Goal: Task Accomplishment & Management: Use online tool/utility

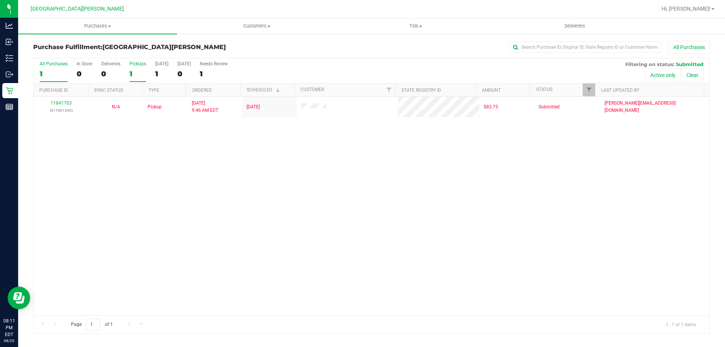
click at [139, 73] on div "1" at bounding box center [138, 73] width 17 height 9
click at [0, 0] on input "PickUps 1" at bounding box center [0, 0] width 0 height 0
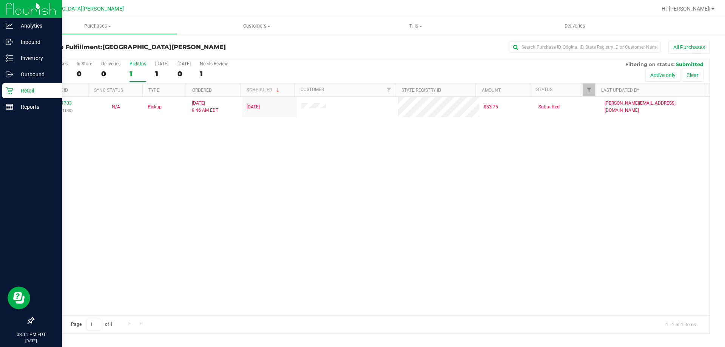
click at [15, 88] on p "Retail" at bounding box center [35, 90] width 45 height 9
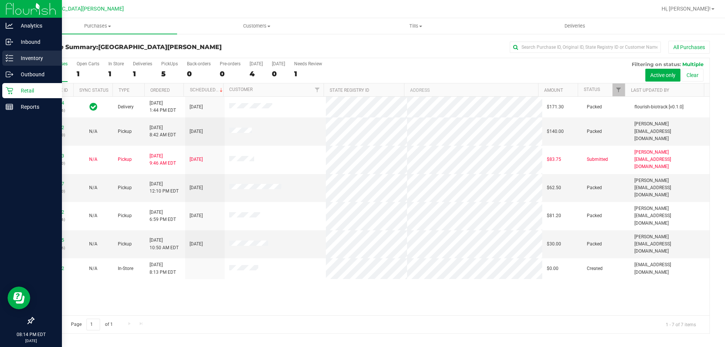
click at [12, 57] on icon at bounding box center [10, 58] width 8 height 8
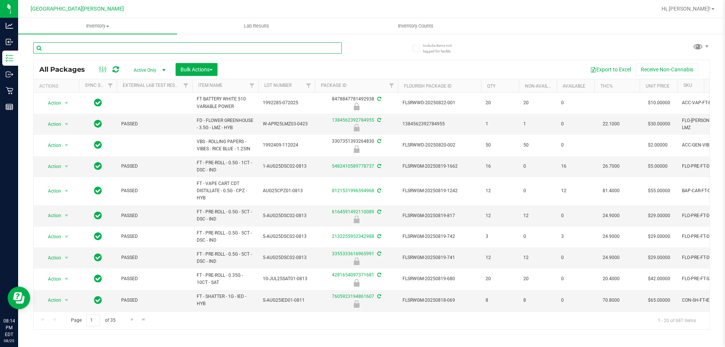
click at [142, 49] on input "text" at bounding box center [187, 47] width 309 height 11
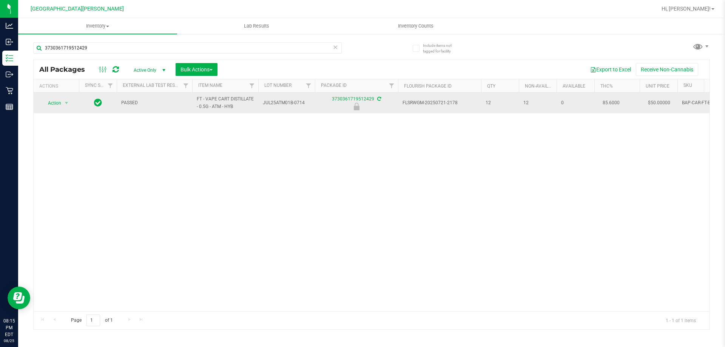
drag, startPoint x: 235, startPoint y: 105, endPoint x: 196, endPoint y: 100, distance: 39.3
click at [196, 100] on td "FT - VAPE CART DISTILLATE - 0.5G - ATM - HYB" at bounding box center [225, 103] width 66 height 21
copy span "FT - VAPE CART DISTILLATE - 0.5G - ATM - HYB"
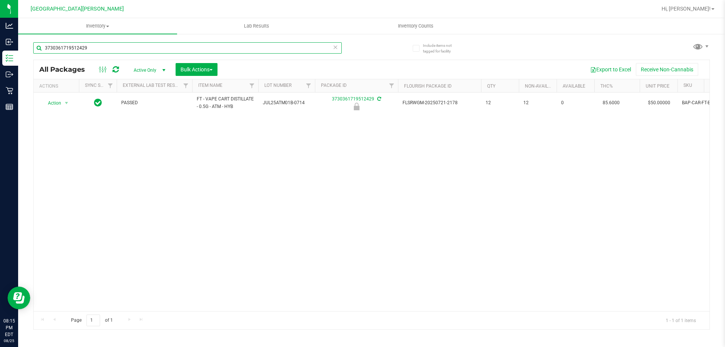
click at [98, 51] on input "3730361719512429" at bounding box center [187, 47] width 309 height 11
click at [98, 50] on input "3730361719512429" at bounding box center [187, 47] width 309 height 11
paste input "FT - VAPE CART DISTILLATE - 0.5G - ATM - HYB"
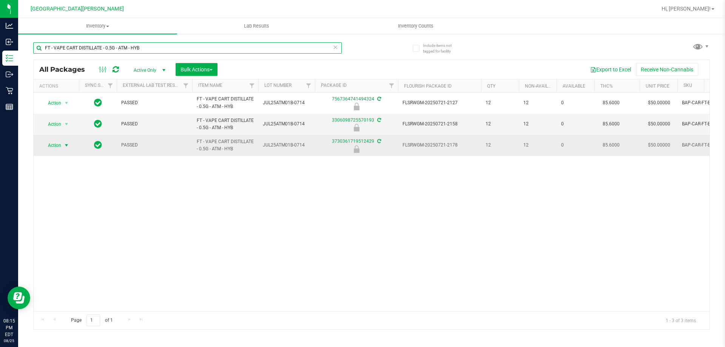
type input "FT - VAPE CART DISTILLATE - 0.5G - ATM - HYB"
click at [49, 146] on span "Action" at bounding box center [51, 145] width 20 height 11
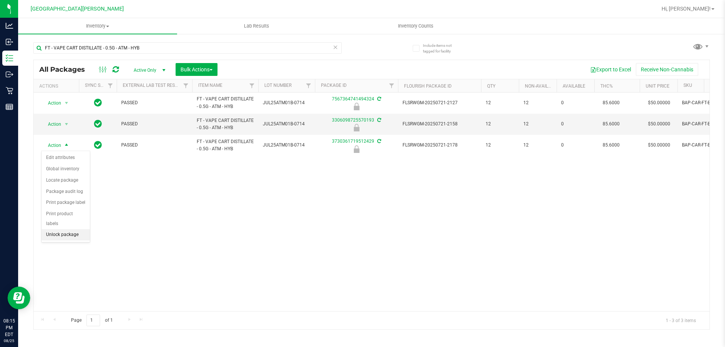
click at [56, 229] on li "Unlock package" at bounding box center [66, 234] width 48 height 11
click at [335, 48] on icon at bounding box center [335, 46] width 5 height 9
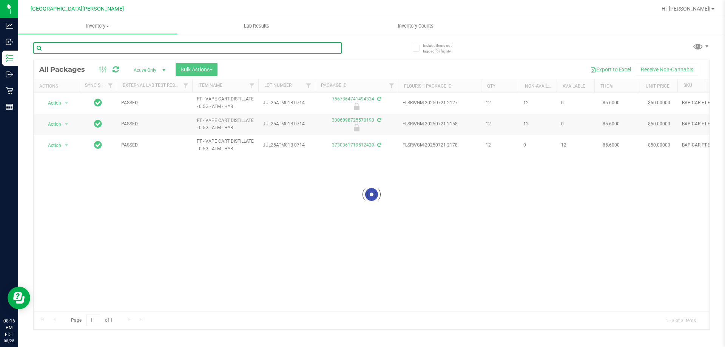
click at [303, 49] on input "text" at bounding box center [187, 47] width 309 height 11
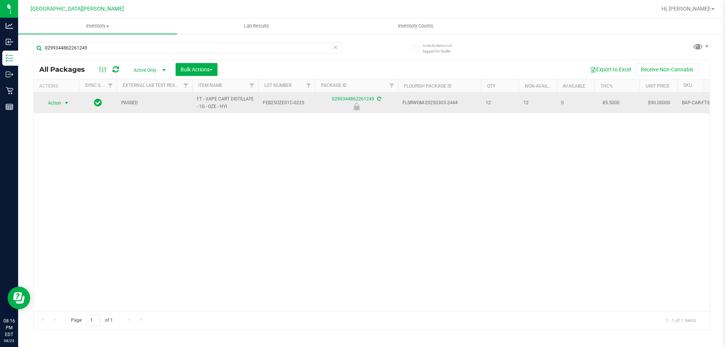
click at [59, 103] on span "Action" at bounding box center [51, 103] width 20 height 11
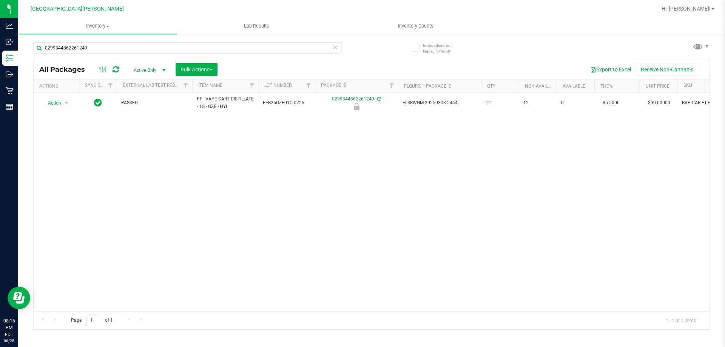
click at [232, 226] on div "Action Action Edit attributes Global inventory Locate package Package audit log…" at bounding box center [372, 202] width 676 height 219
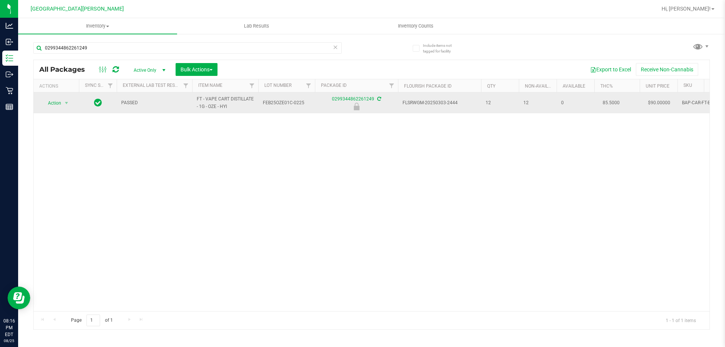
drag, startPoint x: 236, startPoint y: 107, endPoint x: 192, endPoint y: 95, distance: 46.1
click at [192, 95] on tr "Action Action Edit attributes Global inventory Locate package Package audit log…" at bounding box center [518, 103] width 969 height 21
copy tr "FT - VAPE CART DISTILLATE - 1G - OZE - HYI"
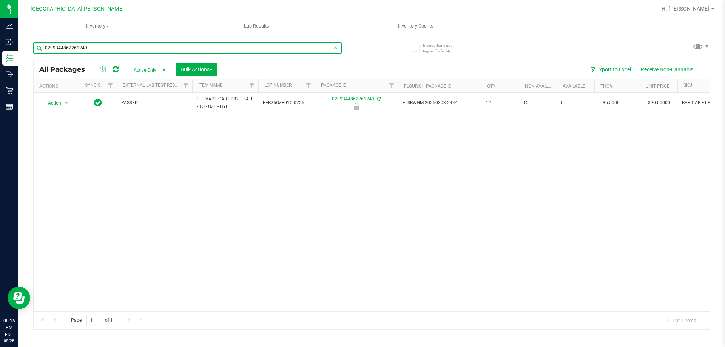
click at [101, 45] on input "0299344862261249" at bounding box center [187, 47] width 309 height 11
paste input "FT - VAPE CART DISTILLATE - 1G - OZE - HYI"
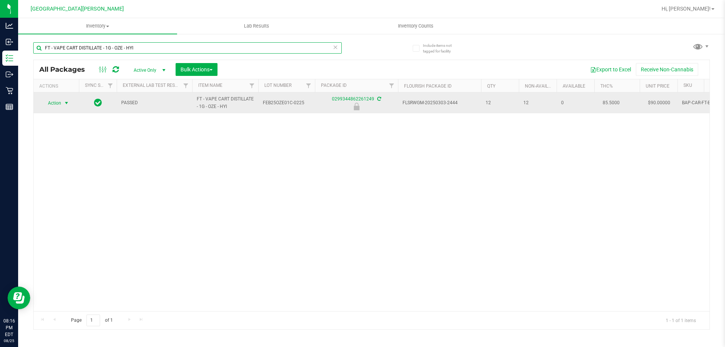
type input "FT - VAPE CART DISTILLATE - 1G - OZE - HYI"
click at [56, 101] on span "Action" at bounding box center [51, 103] width 20 height 11
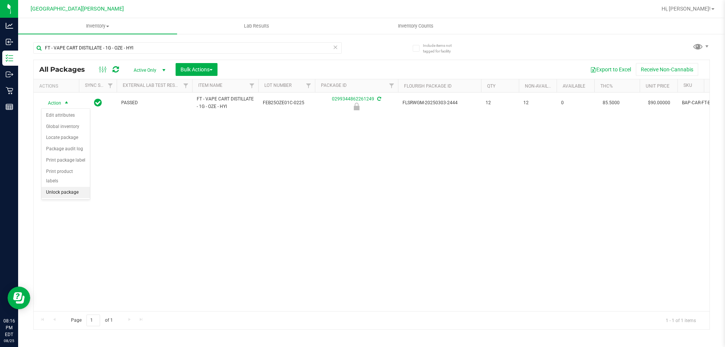
click at [62, 187] on li "Unlock package" at bounding box center [66, 192] width 48 height 11
click at [336, 47] on icon at bounding box center [335, 46] width 5 height 9
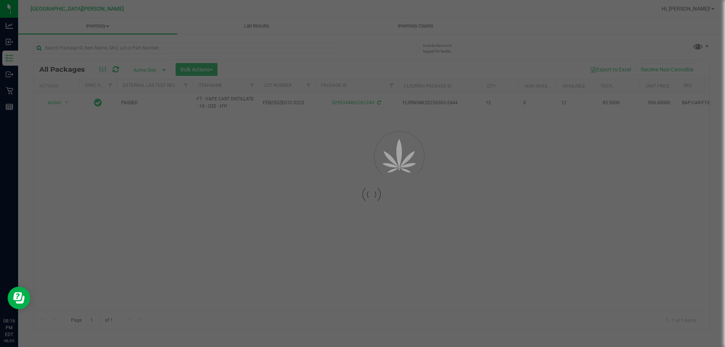
click at [316, 45] on div at bounding box center [362, 173] width 725 height 347
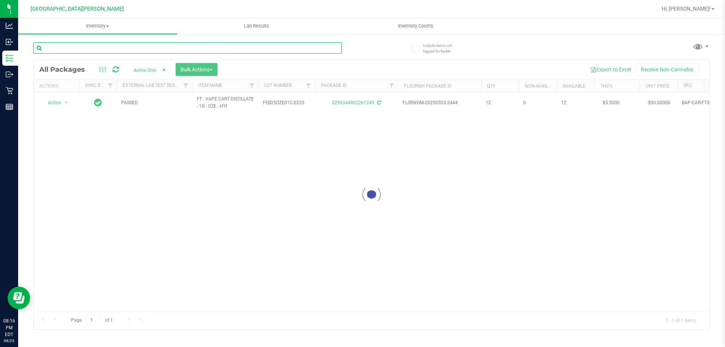
click at [303, 50] on input "text" at bounding box center [187, 47] width 309 height 11
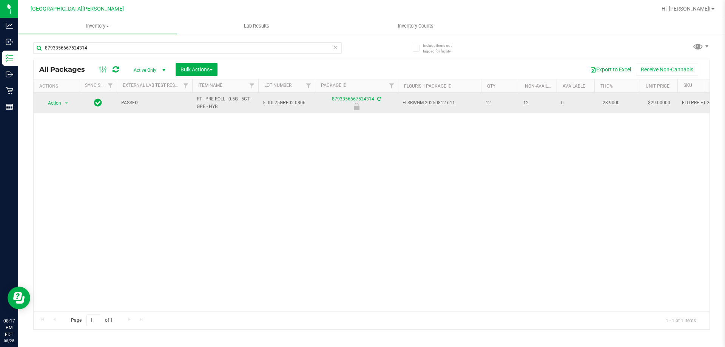
drag, startPoint x: 224, startPoint y: 104, endPoint x: 196, endPoint y: 96, distance: 29.0
click at [196, 96] on td "FT - PRE-ROLL - 0.5G - 5CT - GPE - HYB" at bounding box center [225, 103] width 66 height 21
copy span "FT - PRE-ROLL - 0.5G - 5CT - GPE - HYB"
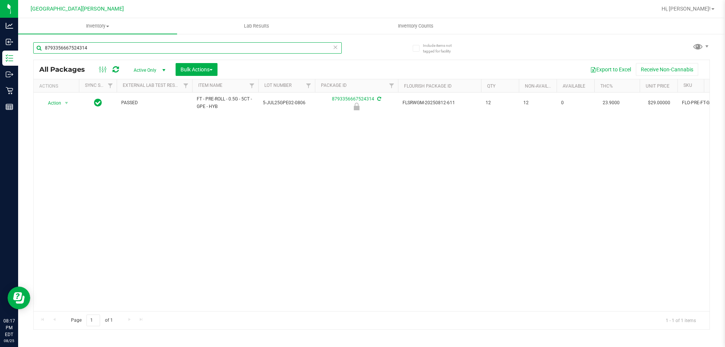
click at [119, 48] on input "8793356667524314" at bounding box center [187, 47] width 309 height 11
paste input "FT - PRE-ROLL - 0.5G - 5CT - GPE - HYB"
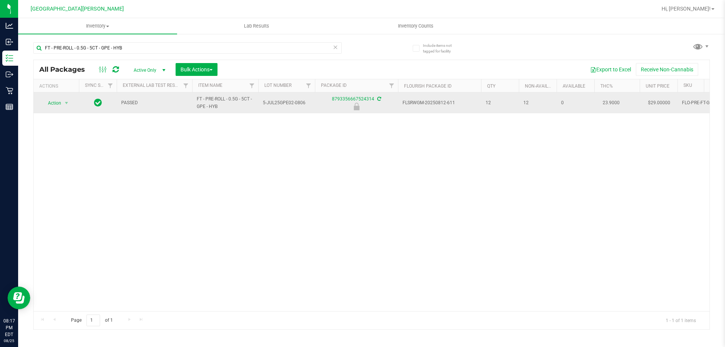
drag, startPoint x: 226, startPoint y: 107, endPoint x: 190, endPoint y: 99, distance: 37.0
click at [190, 99] on tr "Action Action Edit attributes Global inventory Locate package Package audit log…" at bounding box center [518, 103] width 969 height 21
copy tr "FT - PRE-ROLL - 0.5G - 5CT - GPE - HYB"
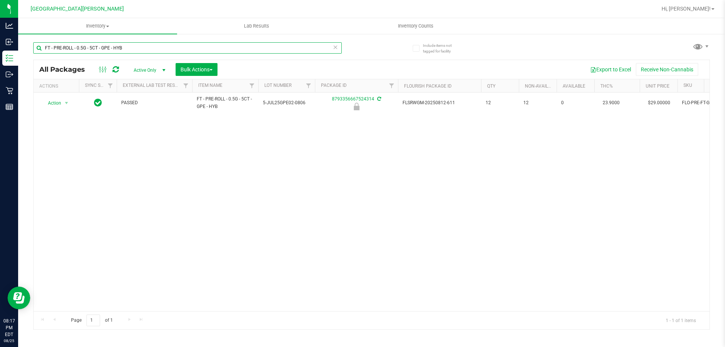
click at [135, 46] on input "FT - PRE-ROLL - 0.5G - 5CT - GPE - HYB" at bounding box center [187, 47] width 309 height 11
paste input "text"
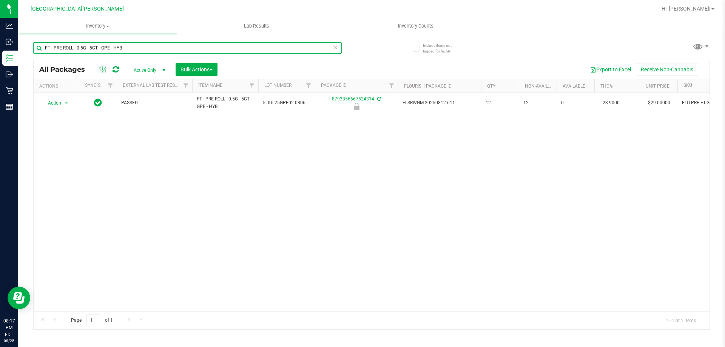
type input "FT - PRE-ROLL - 0.5G - 5CT - GPE - HYB"
click at [189, 163] on div "Action Action Edit attributes Global inventory Locate package Package audit log…" at bounding box center [372, 202] width 676 height 219
click at [193, 50] on input "FT - PRE-ROLL - 0.5G - 5CT - GPE - HYB" at bounding box center [187, 47] width 309 height 11
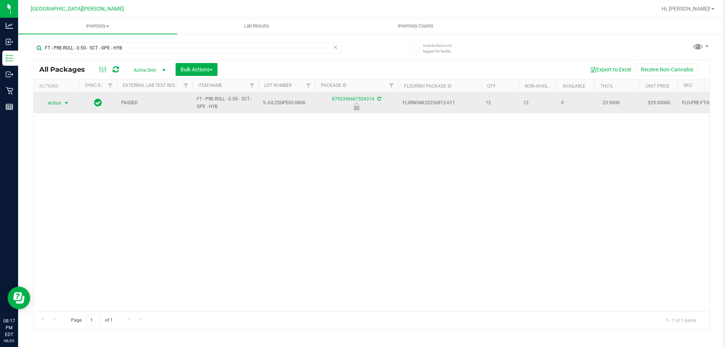
click at [58, 104] on span "Action" at bounding box center [51, 103] width 20 height 11
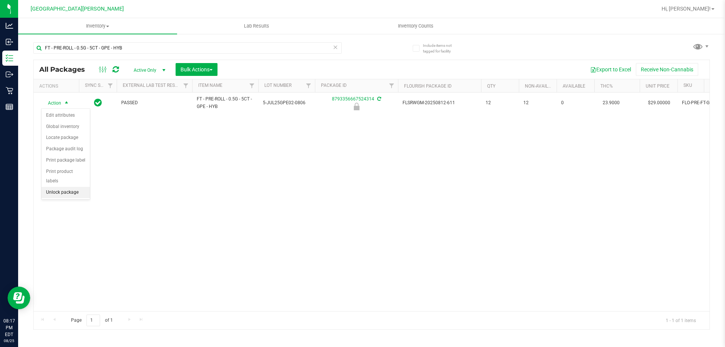
click at [74, 187] on li "Unlock package" at bounding box center [66, 192] width 48 height 11
click at [335, 49] on icon at bounding box center [335, 46] width 5 height 9
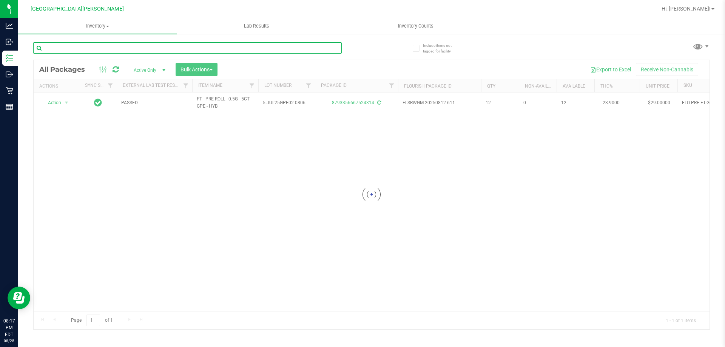
click at [317, 46] on input "text" at bounding box center [187, 47] width 309 height 11
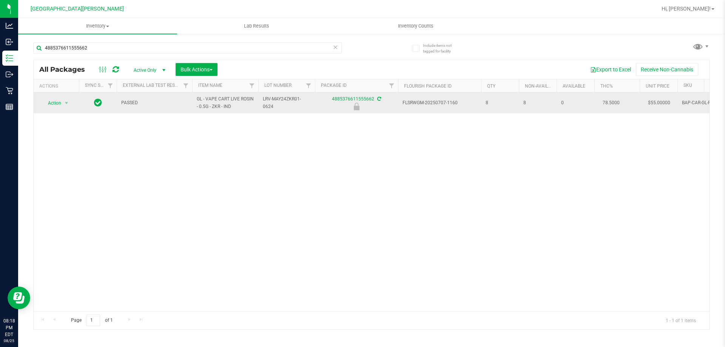
drag, startPoint x: 240, startPoint y: 103, endPoint x: 219, endPoint y: 106, distance: 21.4
click at [219, 106] on span "GL - VAPE CART LIVE ROSIN - 0.5G - ZKR - IND" at bounding box center [225, 103] width 57 height 14
click at [247, 109] on span "GL - VAPE CART LIVE ROSIN - 0.5G - ZKR - IND" at bounding box center [225, 103] width 57 height 14
drag, startPoint x: 240, startPoint y: 104, endPoint x: 191, endPoint y: 99, distance: 49.4
click at [191, 99] on tr "Action Action Edit attributes Global inventory Locate package Package audit log…" at bounding box center [518, 103] width 969 height 21
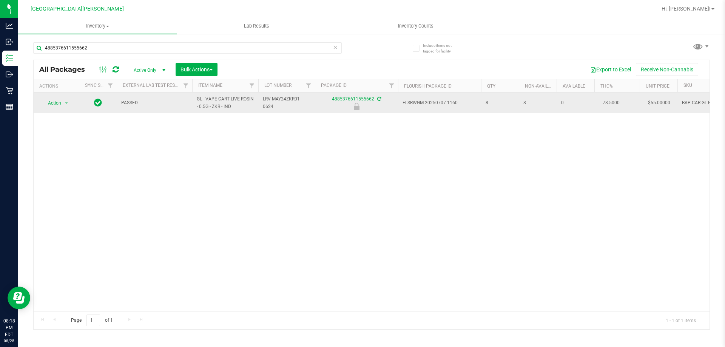
copy tr "GL - VAPE CART LIVE ROSIN - 0.5G - ZKR - IND"
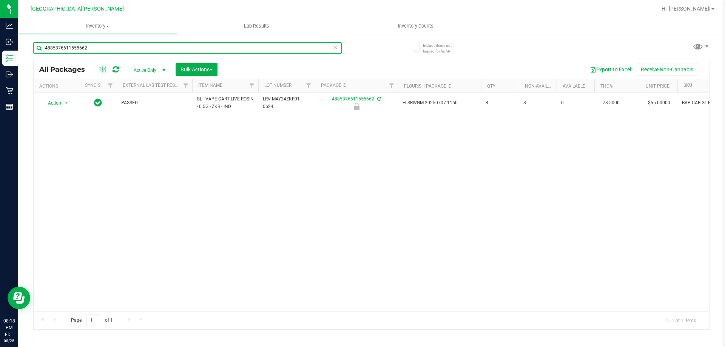
click at [127, 47] on input "4885376611555662" at bounding box center [187, 47] width 309 height 11
click at [128, 47] on input "4885376611555662" at bounding box center [187, 47] width 309 height 11
paste input "GL - VAPE CART LIVE ROSIN - 0.5G - ZKR - IND"
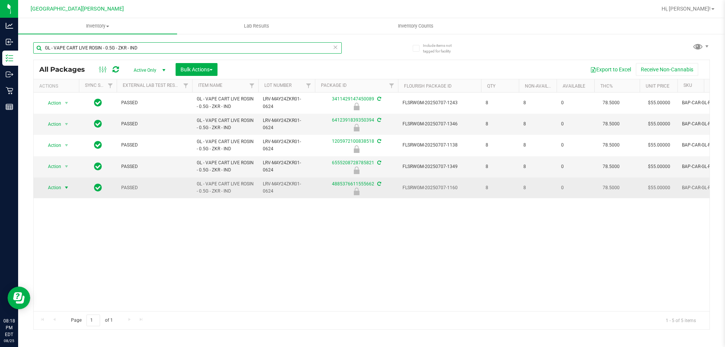
type input "GL - VAPE CART LIVE ROSIN - 0.5G - ZKR - IND"
click at [55, 185] on span "Action" at bounding box center [51, 187] width 20 height 11
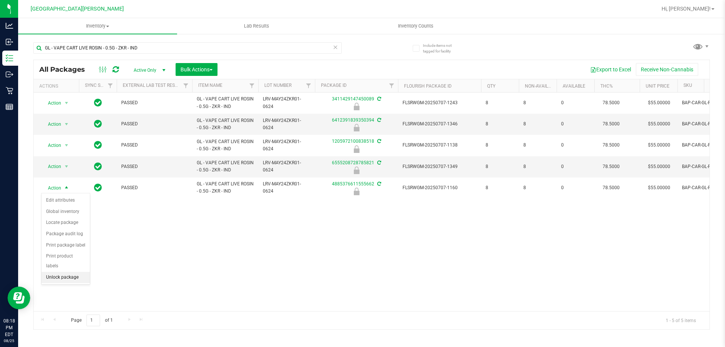
click at [76, 272] on li "Unlock package" at bounding box center [66, 277] width 48 height 11
click at [337, 47] on icon at bounding box center [335, 46] width 5 height 9
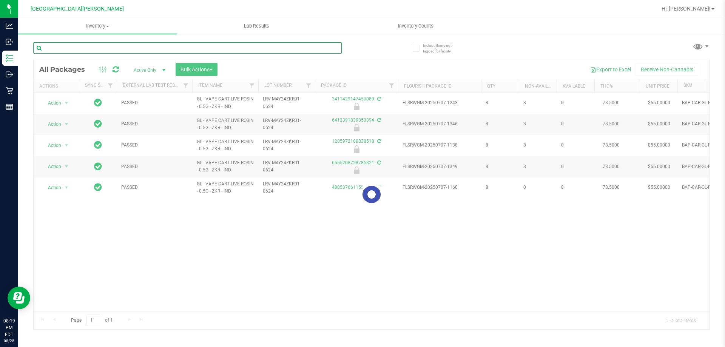
click at [301, 50] on input "text" at bounding box center [187, 47] width 309 height 11
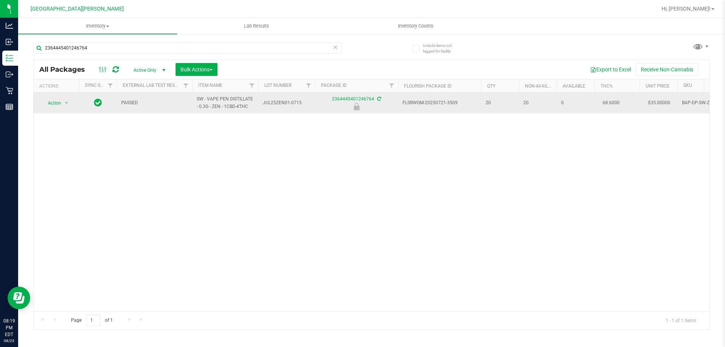
drag, startPoint x: 255, startPoint y: 107, endPoint x: 194, endPoint y: 100, distance: 61.5
click at [194, 100] on td "SW - VAPE PEN DISTILLATE - 0.3G - ZEN - 1CBD-4THC" at bounding box center [225, 103] width 66 height 21
copy span "SW - VAPE PEN DISTILLATE - 0.3G - ZEN - 1CBD-4THC"
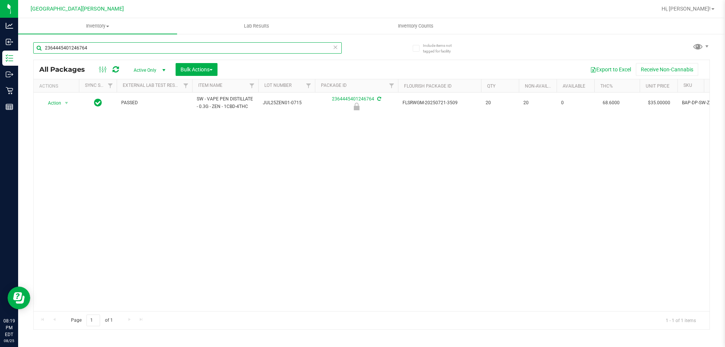
click at [142, 48] on input "2364445401246764" at bounding box center [187, 47] width 309 height 11
paste input "SW - VAPE PEN DISTILLATE - 0.3G - ZEN - 1CBD-4THC"
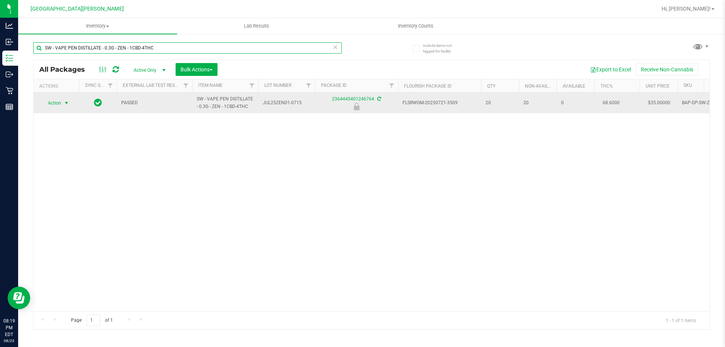
type input "SW - VAPE PEN DISTILLATE - 0.3G - ZEN - 1CBD-4THC"
click at [61, 102] on span "Action" at bounding box center [51, 103] width 20 height 11
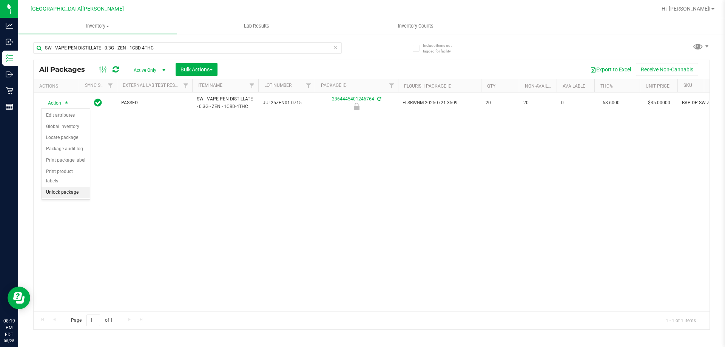
click at [61, 187] on li "Unlock package" at bounding box center [66, 192] width 48 height 11
click at [337, 45] on icon at bounding box center [335, 46] width 5 height 9
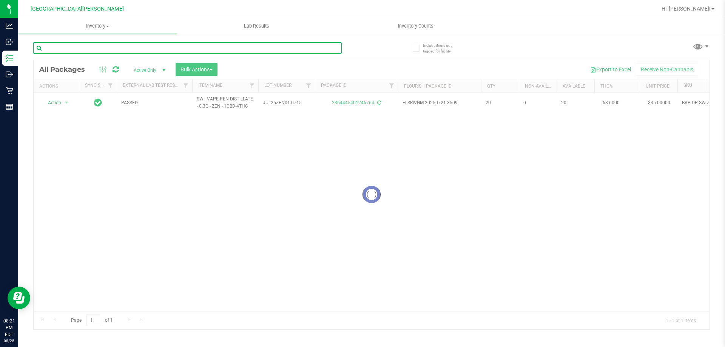
click at [314, 50] on input "text" at bounding box center [187, 47] width 309 height 11
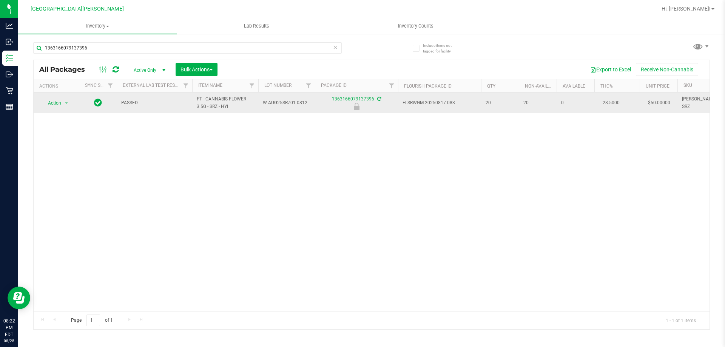
drag, startPoint x: 241, startPoint y: 108, endPoint x: 196, endPoint y: 104, distance: 44.4
click at [196, 104] on td "FT - CANNABIS FLOWER - 3.5G - SRZ - HYI" at bounding box center [225, 103] width 66 height 21
copy span "FT - CANNABIS FLOWER - 3.5G - SRZ - HYI"
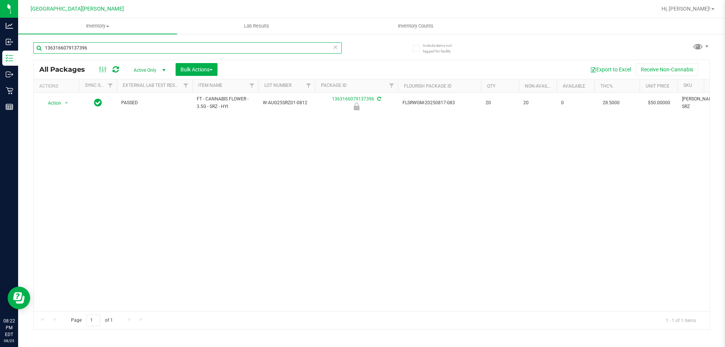
click at [103, 50] on input "1363166079137396" at bounding box center [187, 47] width 309 height 11
paste input "FT - CANNABIS FLOWER - 3.5G - SRZ - HYI"
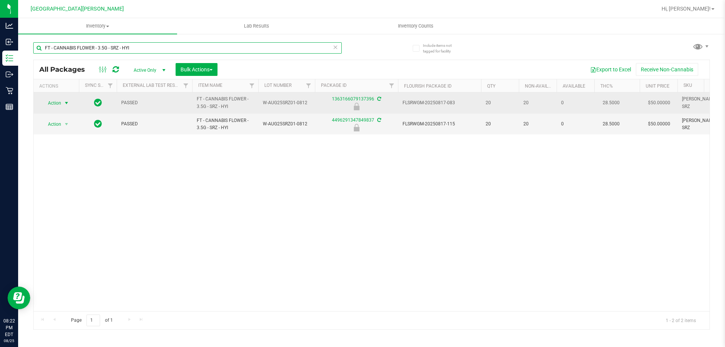
type input "FT - CANNABIS FLOWER - 3.5G - SRZ - HYI"
click at [54, 105] on span "Action" at bounding box center [51, 103] width 20 height 11
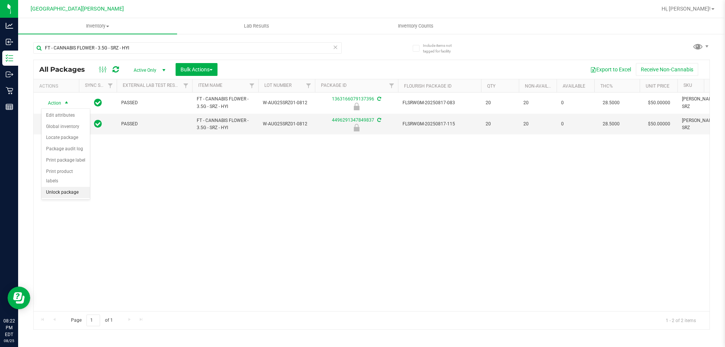
click at [67, 187] on li "Unlock package" at bounding box center [66, 192] width 48 height 11
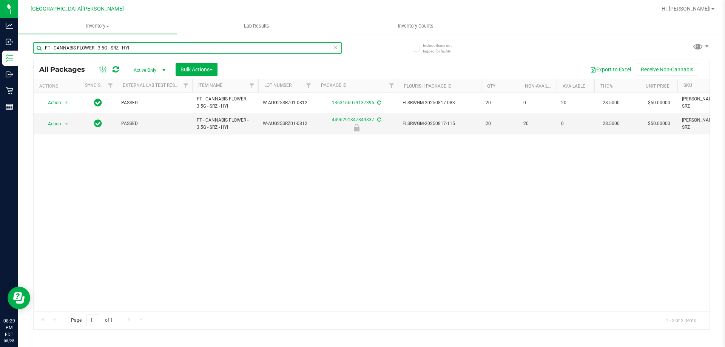
click at [154, 49] on input "FT - CANNABIS FLOWER - 3.5G - SRZ - HYI" at bounding box center [187, 47] width 309 height 11
click at [120, 45] on input "FT - CANNABIS FLOWER - 3.5G - SRZ - HYI" at bounding box center [187, 47] width 309 height 11
click at [132, 46] on input "FT - CANNABIS FLOWER - 3.5G - SRZ - HYI" at bounding box center [187, 47] width 309 height 11
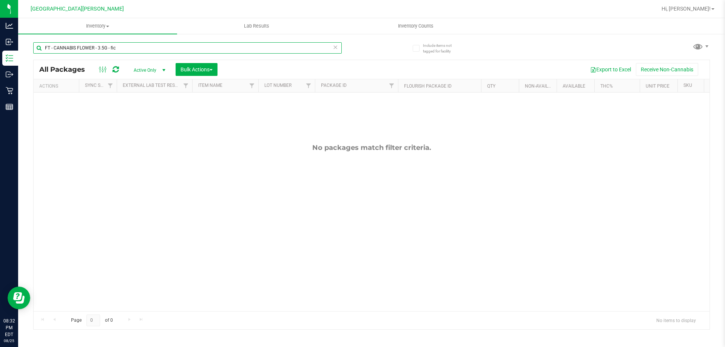
type input "FT - CANNABIS FLOWER - 3.5G - fic"
click at [334, 46] on icon at bounding box center [335, 46] width 5 height 9
click at [311, 48] on input "text" at bounding box center [187, 47] width 309 height 11
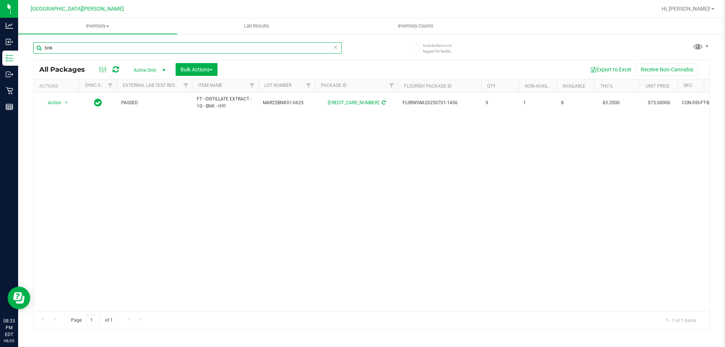
type input "bnk"
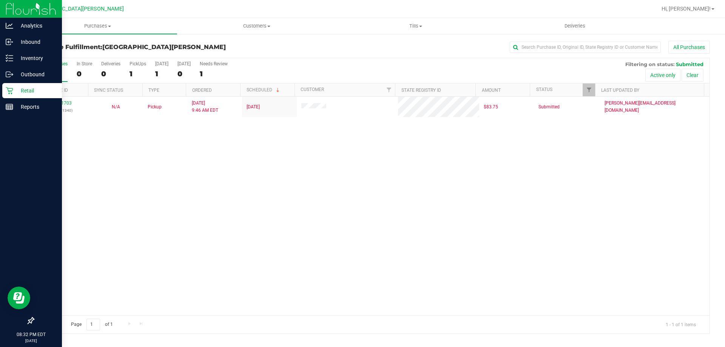
click at [9, 93] on icon at bounding box center [10, 91] width 8 height 8
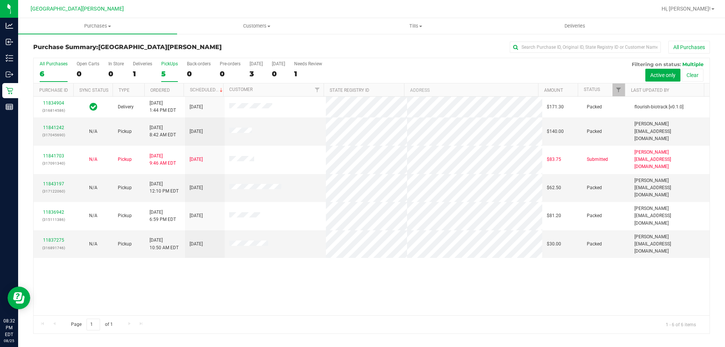
click at [168, 77] on div "5" at bounding box center [169, 73] width 17 height 9
click at [0, 0] on input "PickUps 5" at bounding box center [0, 0] width 0 height 0
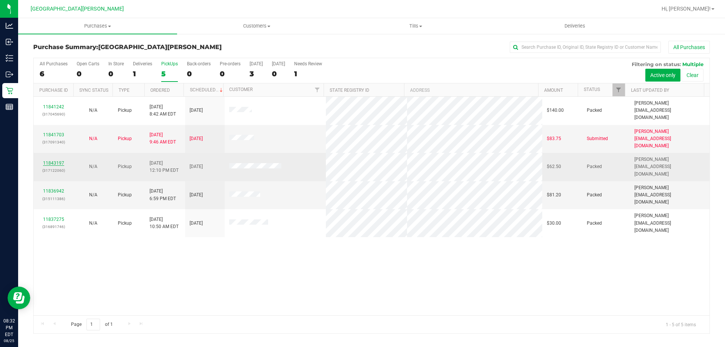
click at [59, 161] on link "11843197" at bounding box center [53, 163] width 21 height 5
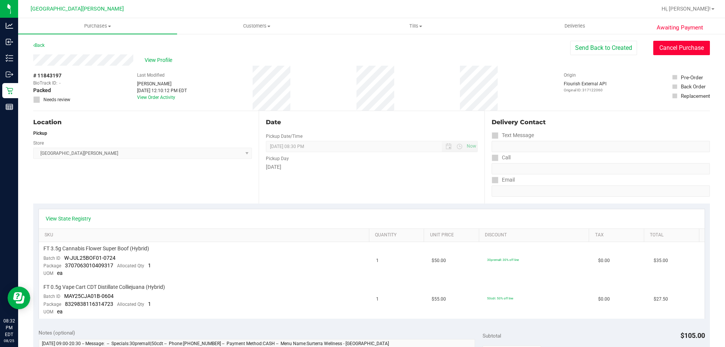
click at [676, 49] on button "Cancel Purchase" at bounding box center [681, 48] width 57 height 14
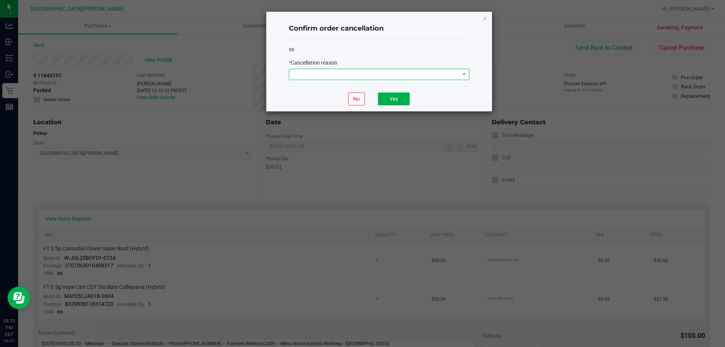
click at [344, 72] on span at bounding box center [374, 74] width 170 height 11
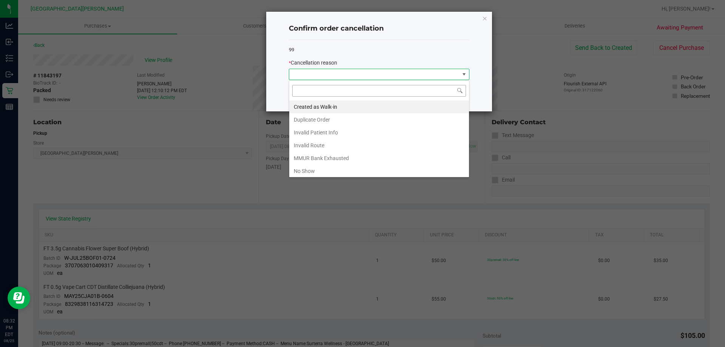
scroll to position [11, 181]
click at [304, 169] on li "No Show" at bounding box center [379, 171] width 180 height 13
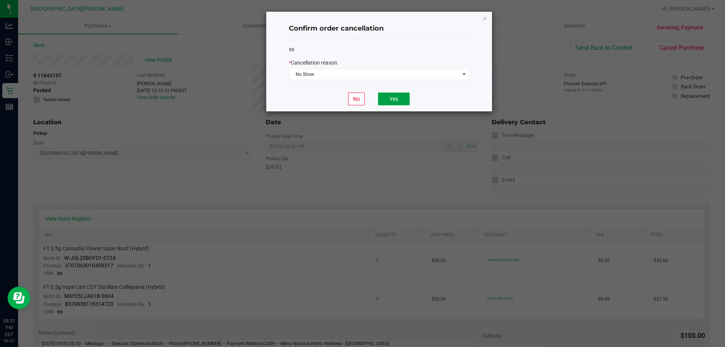
click at [399, 100] on button "Yes" at bounding box center [394, 99] width 32 height 13
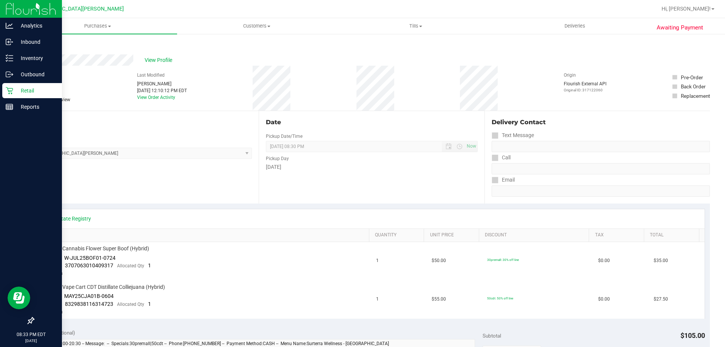
click at [12, 92] on icon at bounding box center [10, 91] width 8 height 8
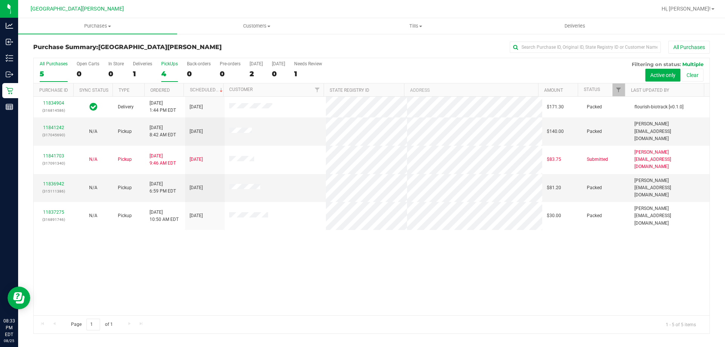
click at [163, 72] on div "4" at bounding box center [169, 73] width 17 height 9
click at [0, 0] on input "PickUps 4" at bounding box center [0, 0] width 0 height 0
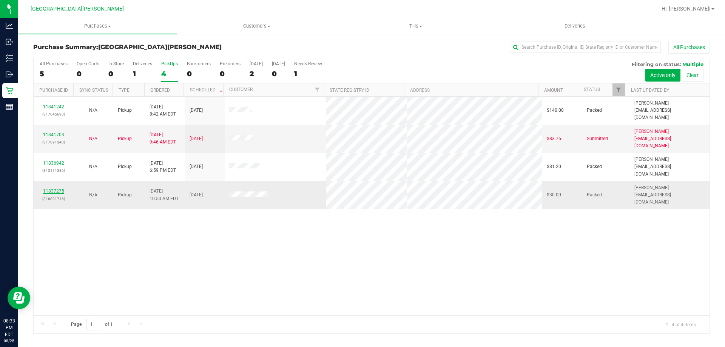
click at [51, 188] on link "11837275" at bounding box center [53, 190] width 21 height 5
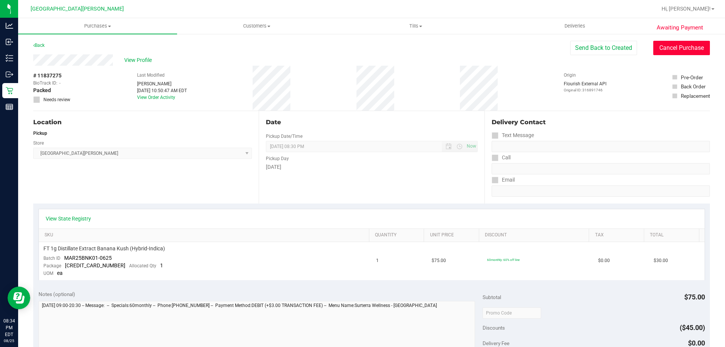
click at [686, 45] on button "Cancel Purchase" at bounding box center [681, 48] width 57 height 14
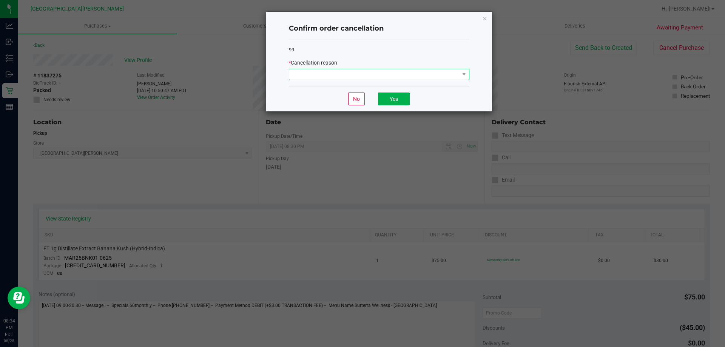
click at [364, 74] on span at bounding box center [374, 74] width 170 height 11
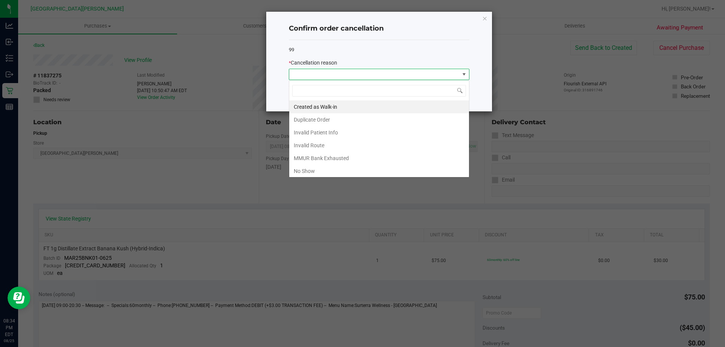
scroll to position [11, 181]
click at [320, 173] on li "No Show" at bounding box center [379, 171] width 180 height 13
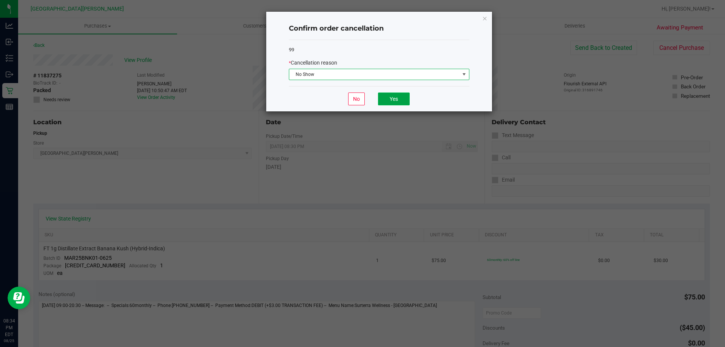
click at [390, 99] on button "Yes" at bounding box center [394, 99] width 32 height 13
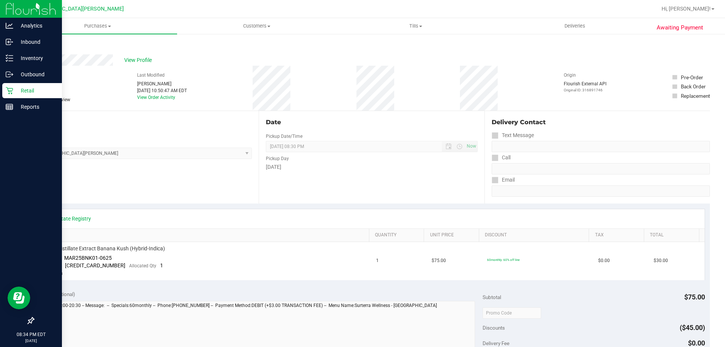
click at [15, 89] on p "Retail" at bounding box center [35, 90] width 45 height 9
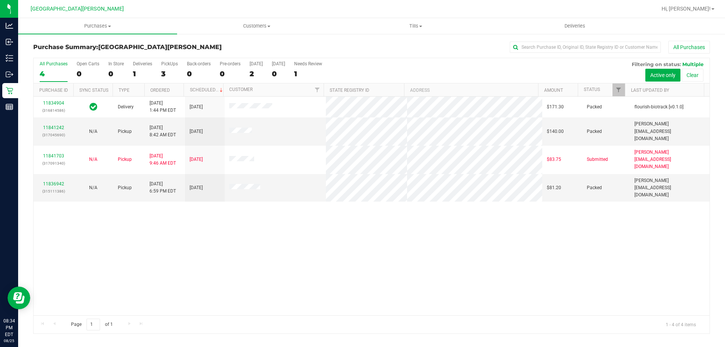
click at [159, 72] on div "All Purchases 4 Open Carts 0 In Store 0 Deliveries 1 PickUps 3 Back-orders 0 Pr…" at bounding box center [372, 70] width 676 height 25
click at [165, 71] on div "3" at bounding box center [169, 73] width 17 height 9
click at [0, 0] on input "PickUps 3" at bounding box center [0, 0] width 0 height 0
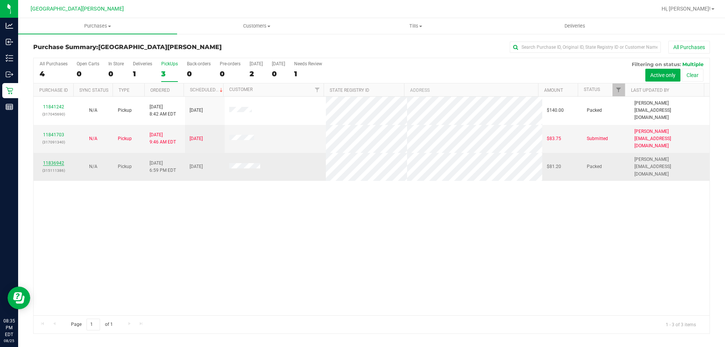
click at [53, 161] on link "11836942" at bounding box center [53, 163] width 21 height 5
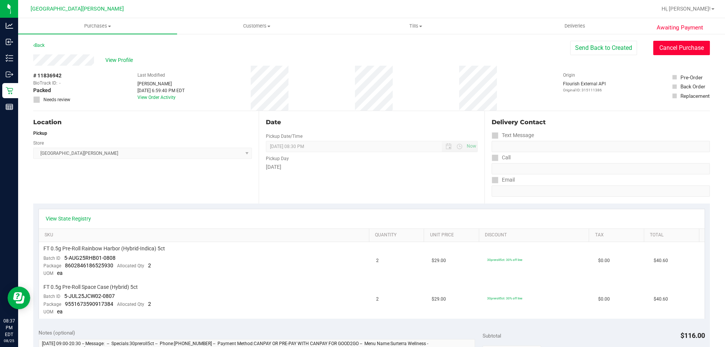
click at [684, 48] on button "Cancel Purchase" at bounding box center [681, 48] width 57 height 14
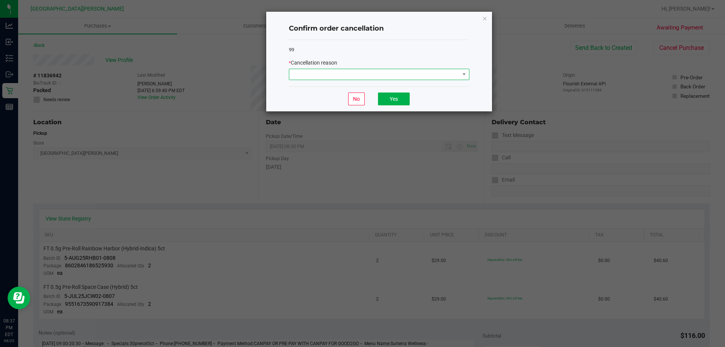
click at [380, 80] on span at bounding box center [379, 74] width 181 height 11
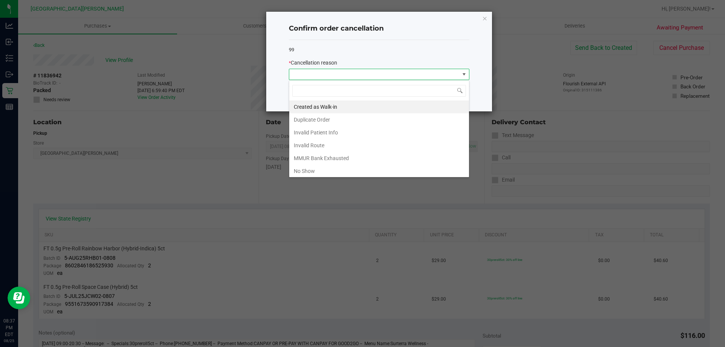
scroll to position [11, 181]
click at [316, 173] on li "No Show" at bounding box center [379, 171] width 180 height 13
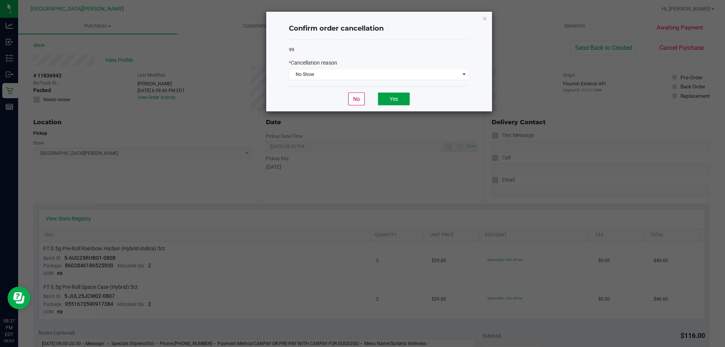
click at [392, 97] on button "Yes" at bounding box center [394, 99] width 32 height 13
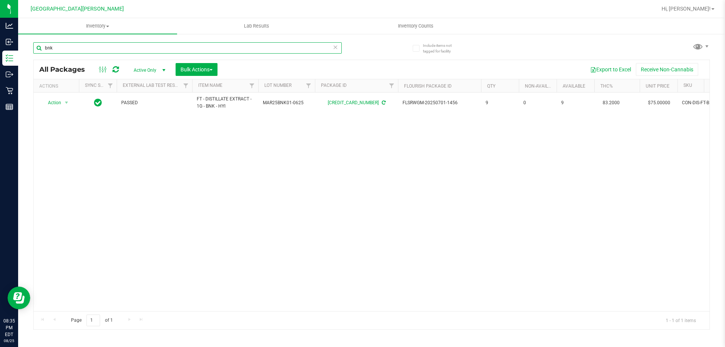
click at [164, 48] on input "bnk" at bounding box center [187, 47] width 309 height 11
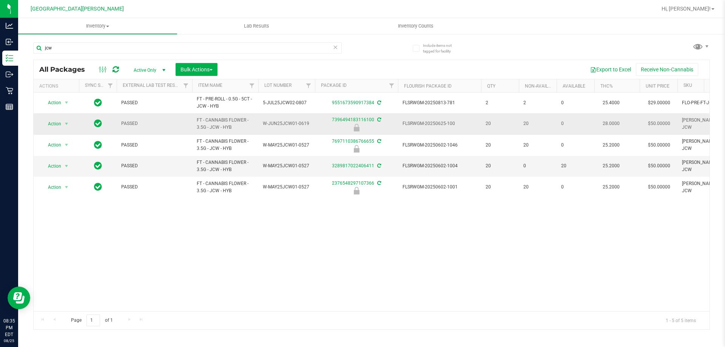
drag, startPoint x: 240, startPoint y: 130, endPoint x: 187, endPoint y: 114, distance: 55.2
click at [187, 114] on tr "Action Action Edit attributes Global inventory Locate package Package audit log…" at bounding box center [518, 123] width 969 height 21
click at [283, 235] on div "Action Action Adjust qty Create package Edit attributes Global inventory Locate…" at bounding box center [372, 202] width 676 height 219
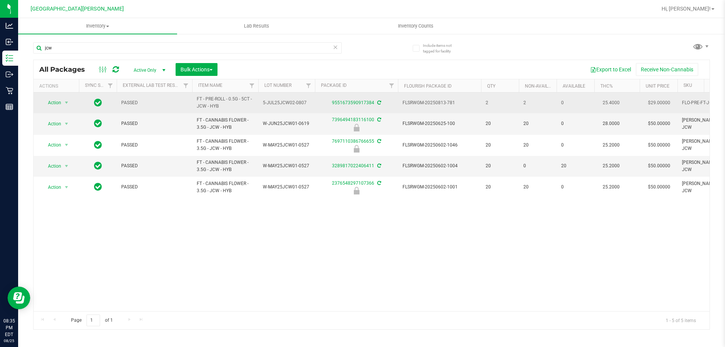
drag, startPoint x: 227, startPoint y: 109, endPoint x: 184, endPoint y: 102, distance: 43.7
click at [184, 102] on tr "Action Action Adjust qty Create package Edit attributes Global inventory Locate…" at bounding box center [518, 103] width 969 height 21
copy tr "FT - PRE-ROLL - 0.5G - 5CT - JCW - HYB"
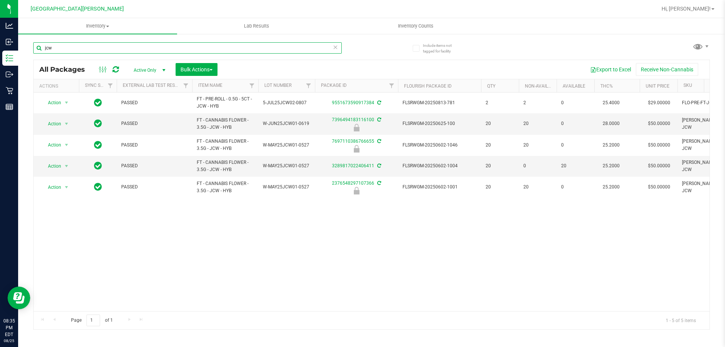
click at [145, 47] on input "jcw" at bounding box center [187, 47] width 309 height 11
paste input "FT - PRE-ROLL - 0.5G - 5CT - JCW - HYB"
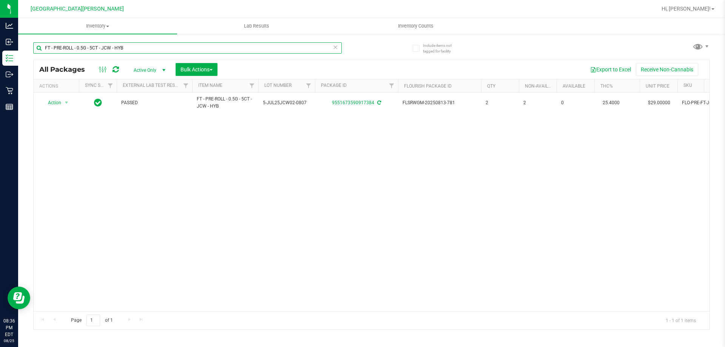
click at [114, 47] on input "FT - PRE-ROLL - 0.5G - 5CT - JCW - HYB" at bounding box center [187, 47] width 309 height 11
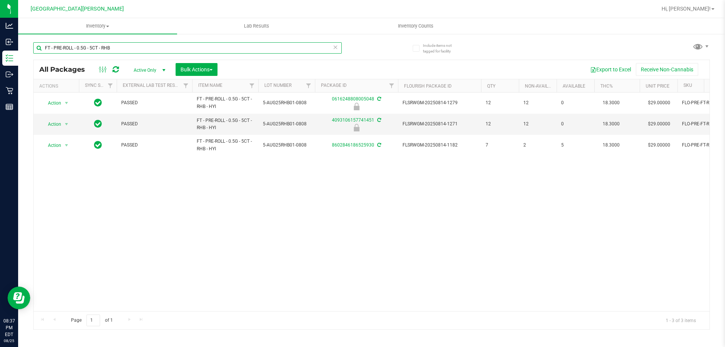
type input "FT - PRE-ROLL - 0.5G - 5CT - RHB"
click at [407, 22] on uib-tab-heading "Inventory Counts" at bounding box center [416, 26] width 158 height 15
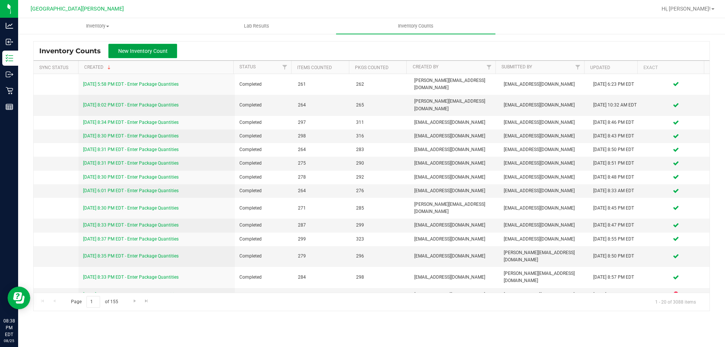
click at [133, 48] on span "New Inventory Count" at bounding box center [142, 51] width 49 height 6
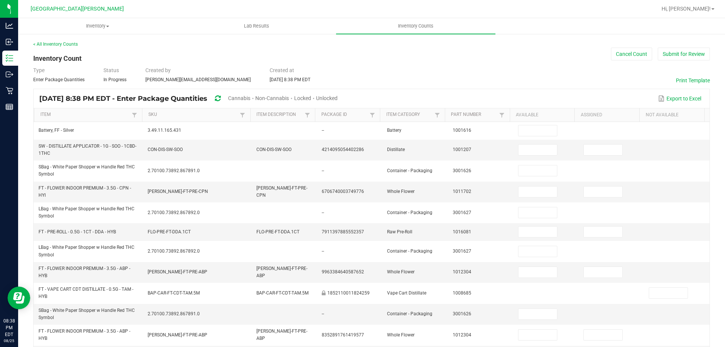
click at [250, 96] on span "Cannabis" at bounding box center [239, 98] width 22 height 6
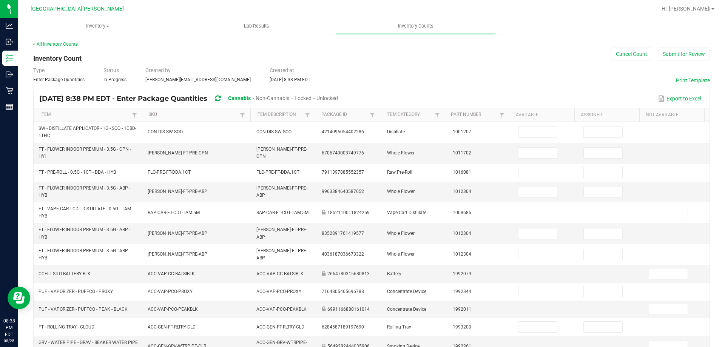
click at [338, 97] on span "Unlocked" at bounding box center [328, 98] width 22 height 6
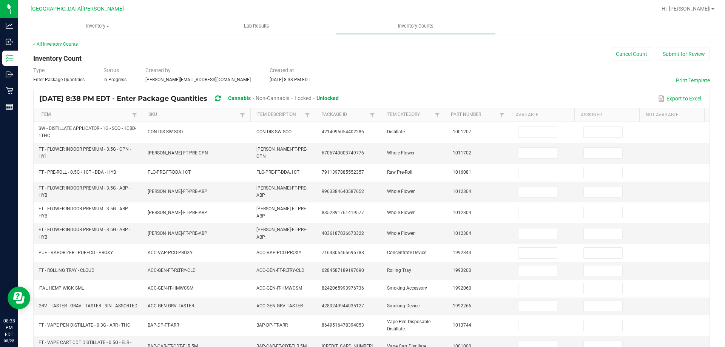
click at [76, 113] on link "Item" at bounding box center [85, 115] width 90 height 6
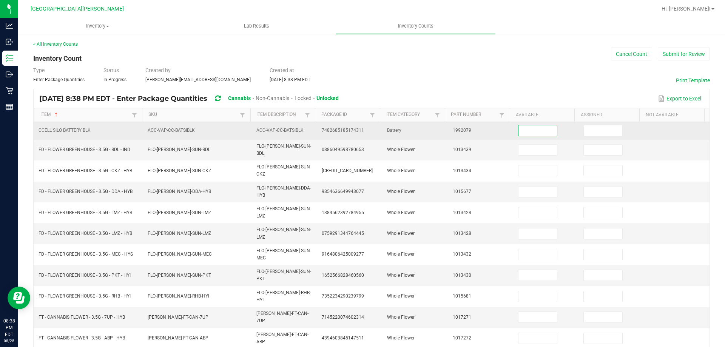
drag, startPoint x: 525, startPoint y: 130, endPoint x: 529, endPoint y: 132, distance: 4.9
click at [527, 131] on input at bounding box center [538, 130] width 39 height 11
type input "6"
type input "16"
type input "3"
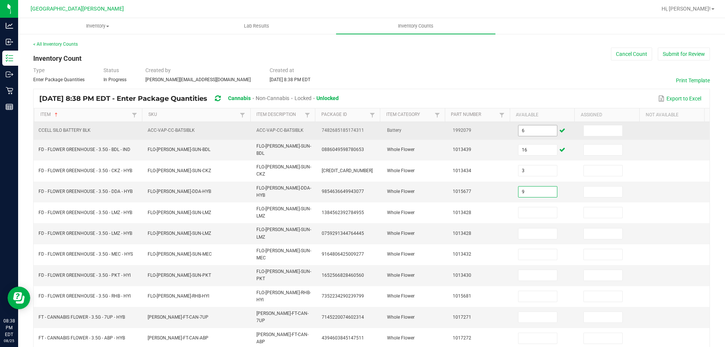
type input "9"
type input "1"
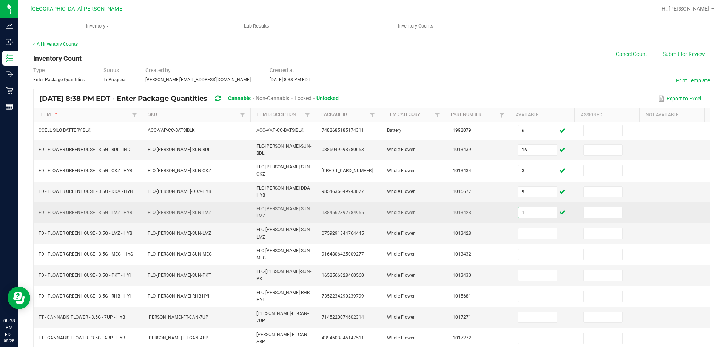
click at [539, 207] on input "1" at bounding box center [538, 212] width 39 height 11
type input "19"
type input "0"
type input "16"
type input "8"
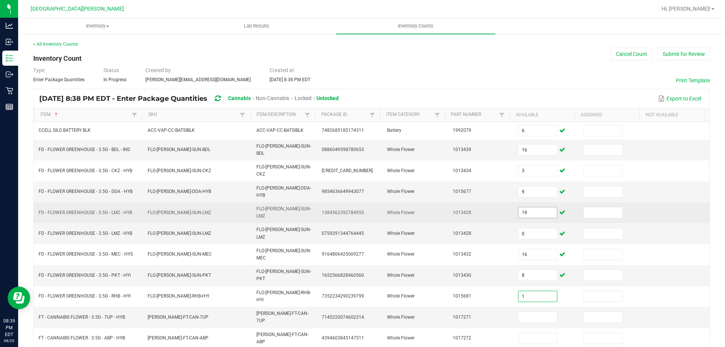
type input "1"
type input "17"
type input "15"
type input "13"
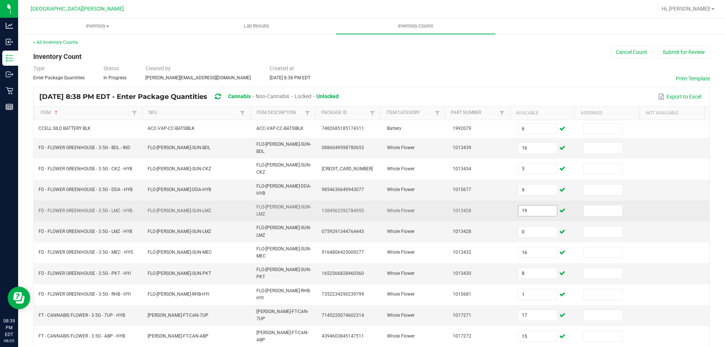
type input "15"
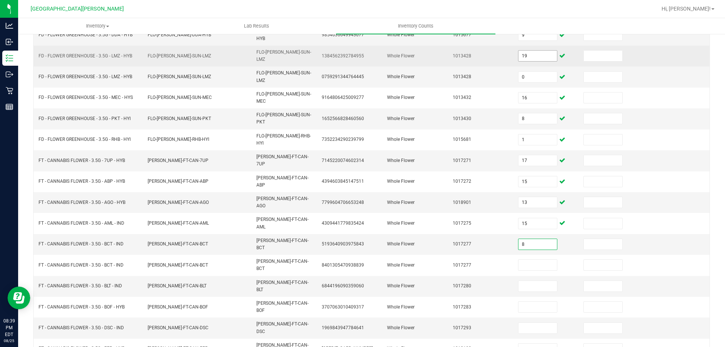
type input "8"
type input "0"
type input "4"
type input "18"
type input "2"
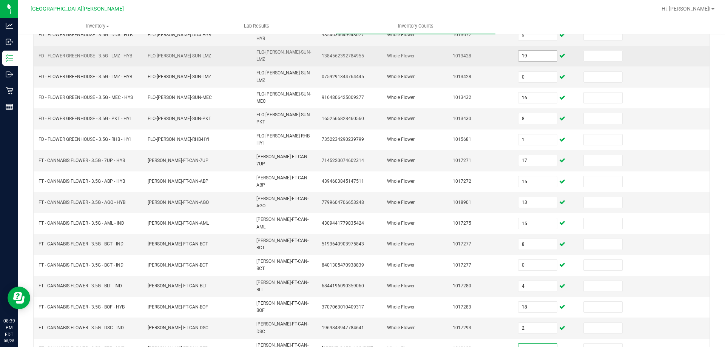
type input "8"
type input "18"
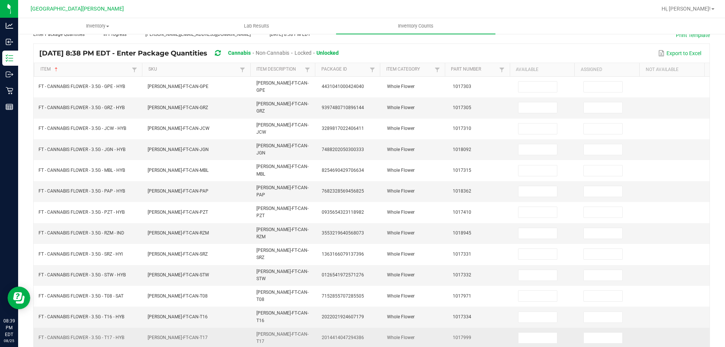
scroll to position [0, 0]
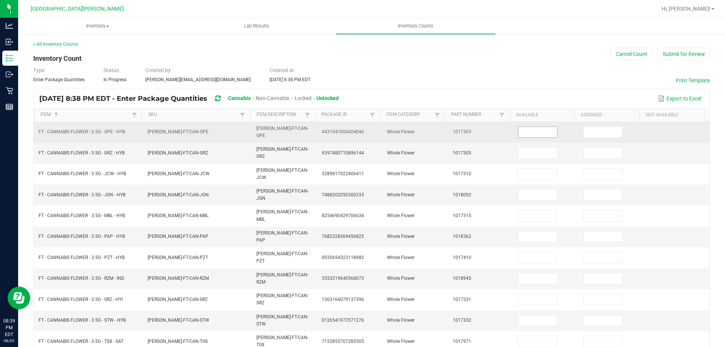
click at [527, 133] on input at bounding box center [538, 132] width 39 height 11
type input "19"
type input "4"
type input "20"
type input "12"
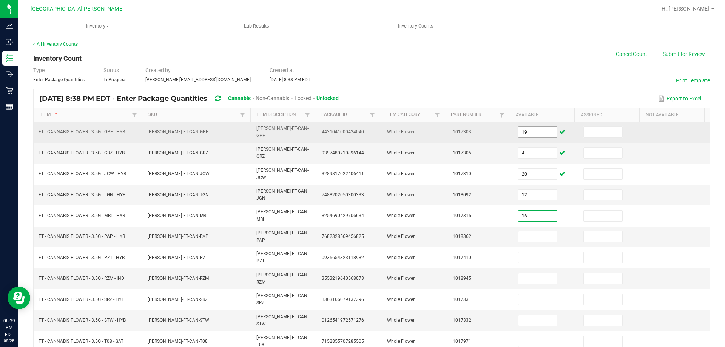
type input "16"
type input "8"
type input "4"
type input "20"
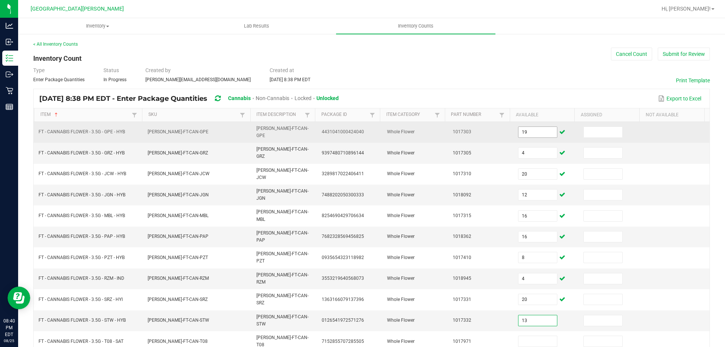
type input "13"
type input "12"
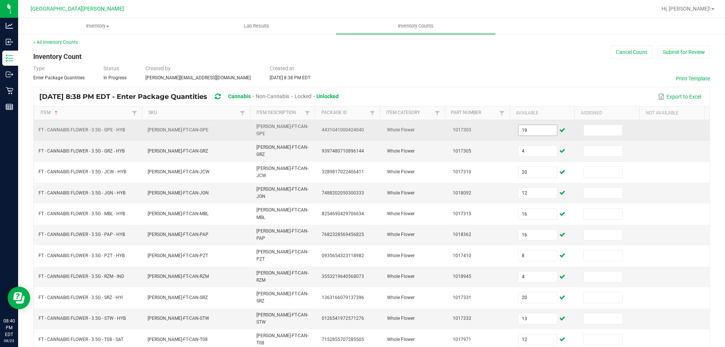
type input "2"
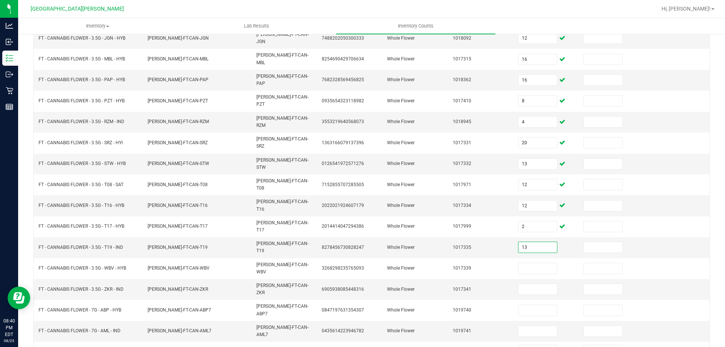
type input "13"
type input "14"
type input "19"
type input "0"
type input "18"
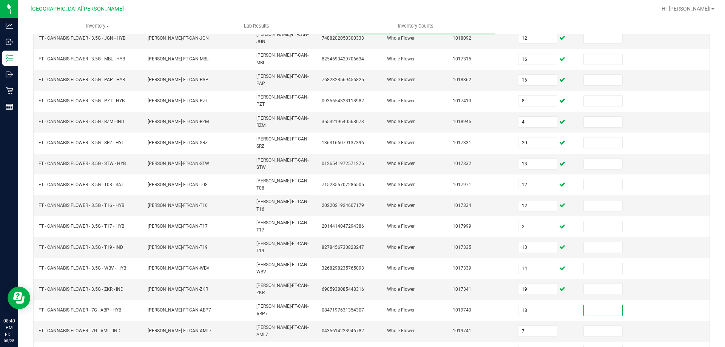
type input "7"
type input "3"
type input "8"
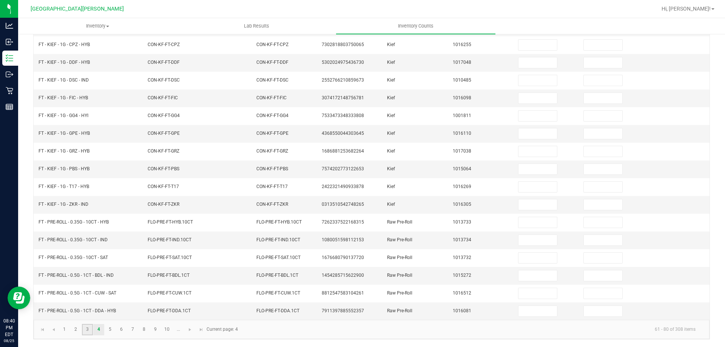
click at [89, 332] on link "3" at bounding box center [87, 329] width 11 height 11
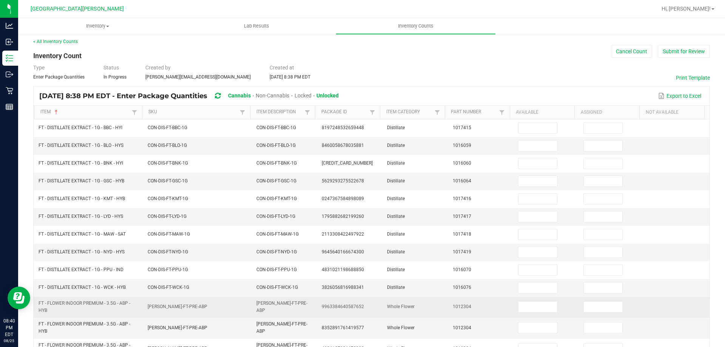
scroll to position [0, 0]
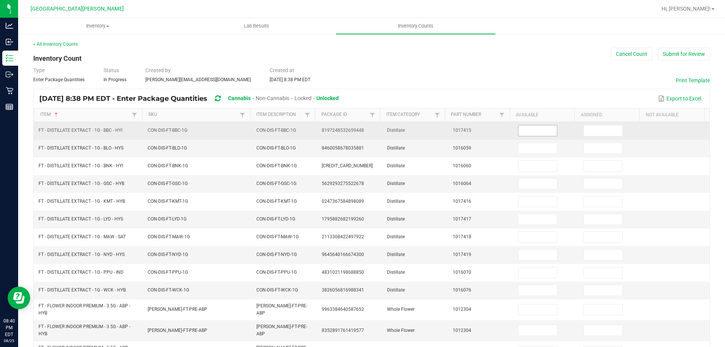
click at [524, 130] on input at bounding box center [538, 130] width 39 height 11
type input "10"
type input "11"
type input "9"
type input "1"
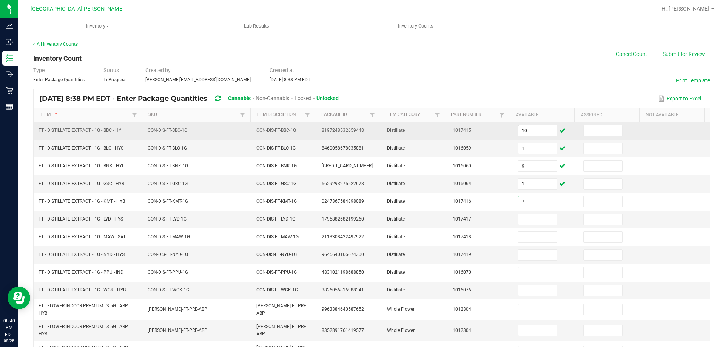
type input "7"
type input "9"
type input "2"
type input "10"
type input "7"
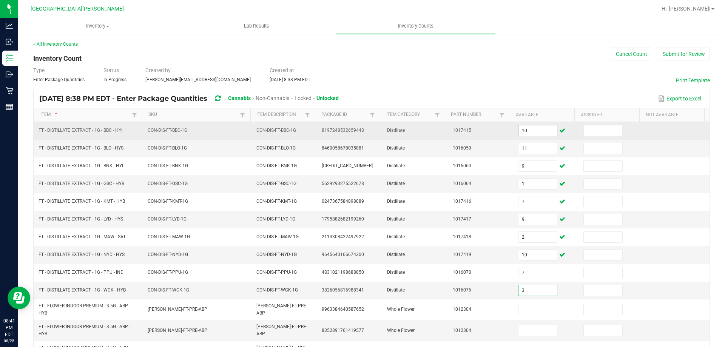
type input "3"
type input "0"
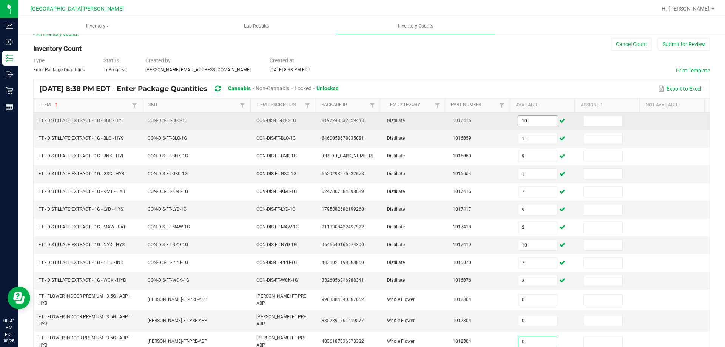
type input "0"
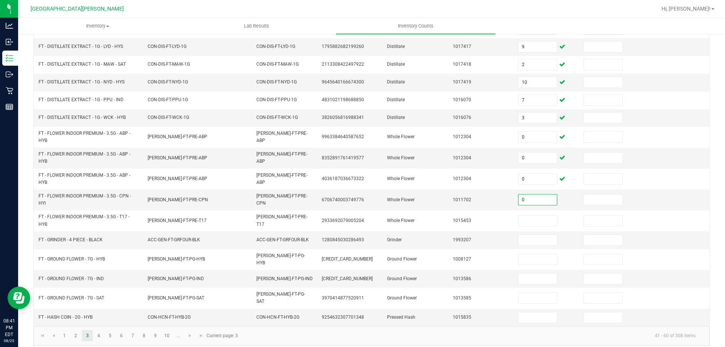
type input "0"
type input "5"
type input "6"
type input "13"
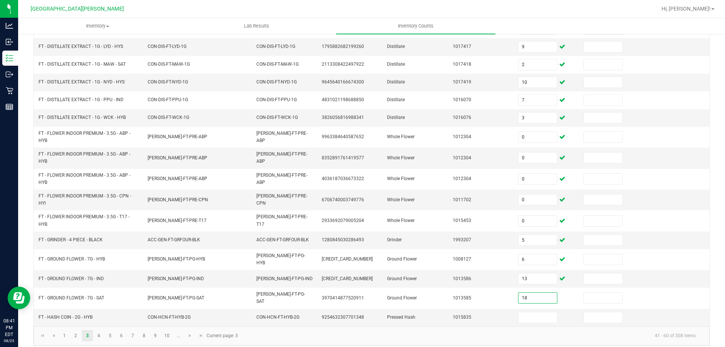
type input "18"
type input "1"
click at [103, 330] on link "4" at bounding box center [98, 335] width 11 height 11
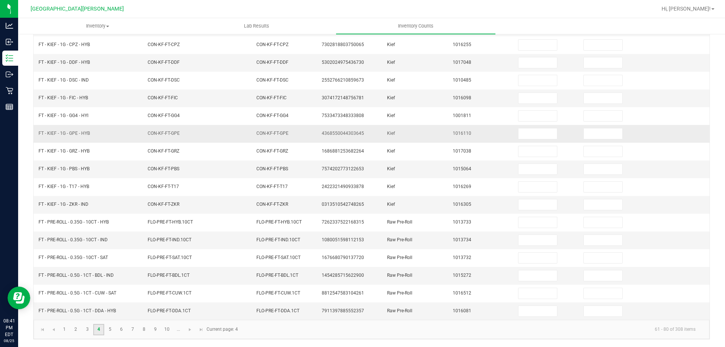
scroll to position [0, 0]
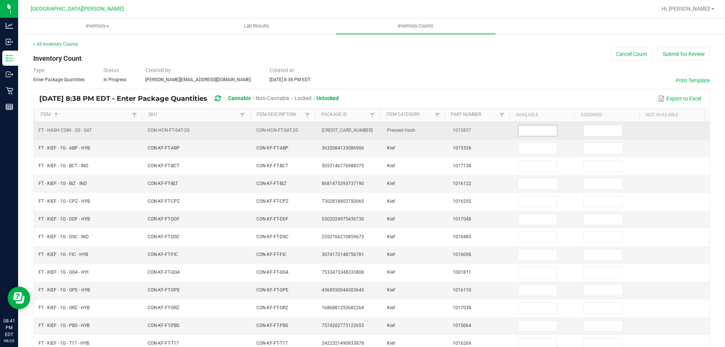
click at [534, 129] on input at bounding box center [538, 130] width 39 height 11
type input "3"
type input "8"
type input "2"
type input "3"
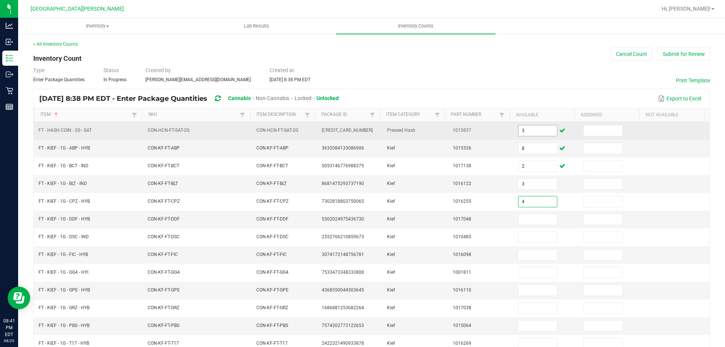
type input "4"
type input "2"
type input "8"
type input "4"
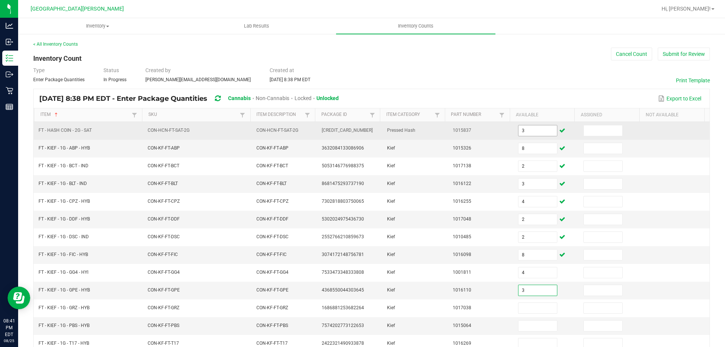
type input "3"
type input "4"
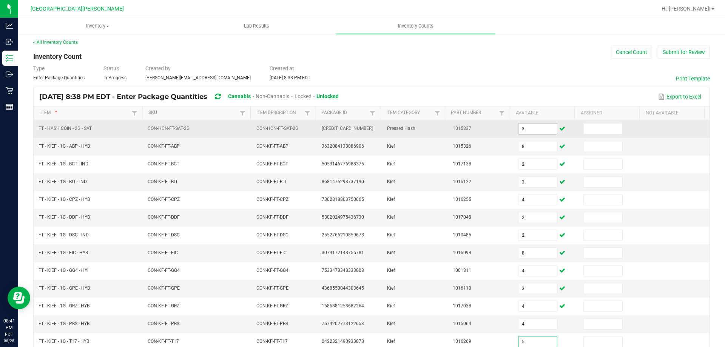
type input "5"
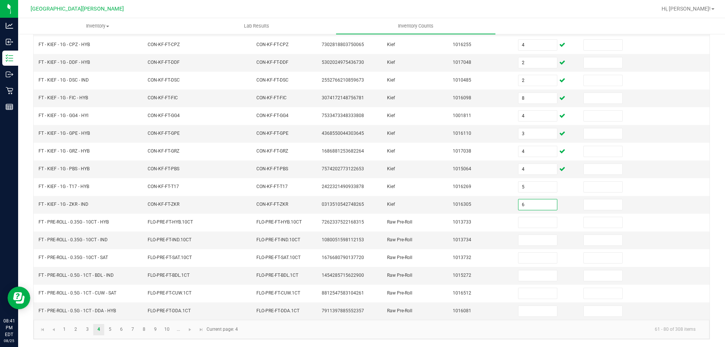
type input "6"
type input "9"
type input "5"
type input "9"
type input "18"
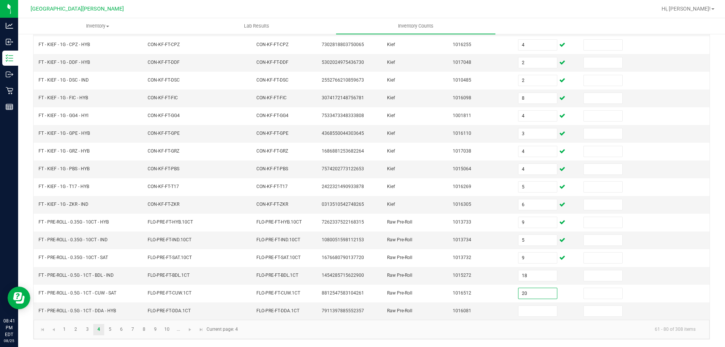
type input "20"
type input "0"
click at [110, 329] on link "5" at bounding box center [110, 329] width 11 height 11
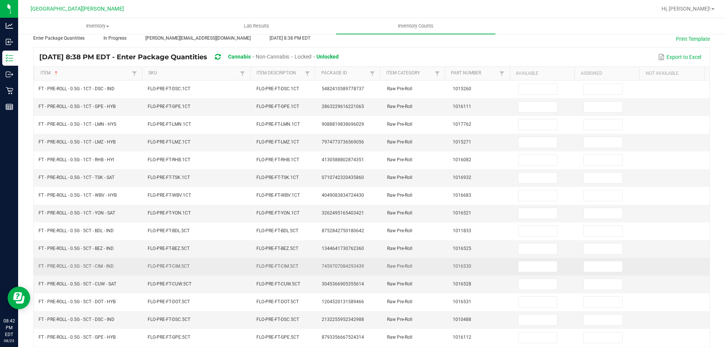
scroll to position [0, 0]
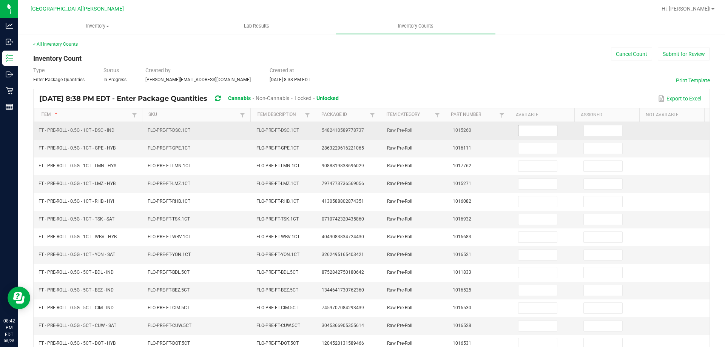
click at [536, 130] on input at bounding box center [538, 130] width 39 height 11
type input "16"
type input "17"
type input "25"
type input "11"
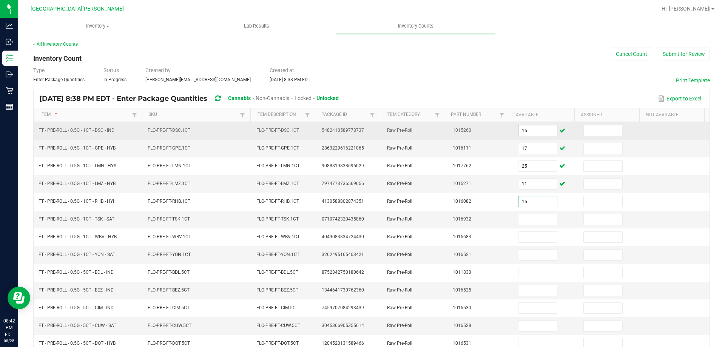
type input "15"
type input "22"
type input "2"
type input "9"
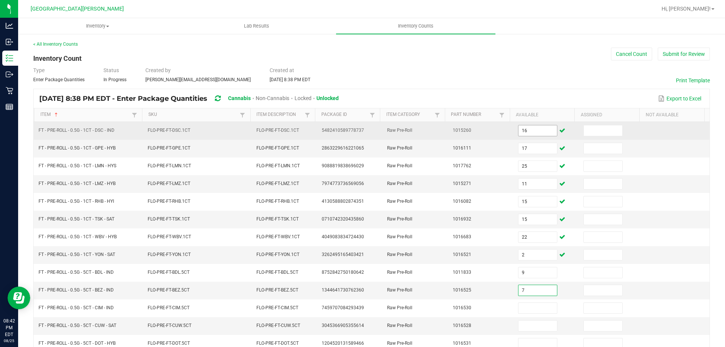
type input "7"
type input "4"
type input "8"
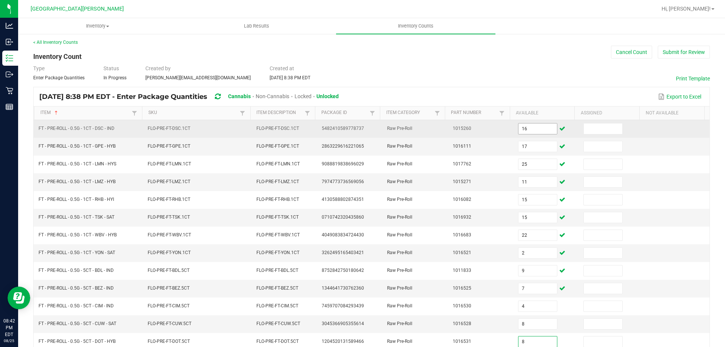
type input "8"
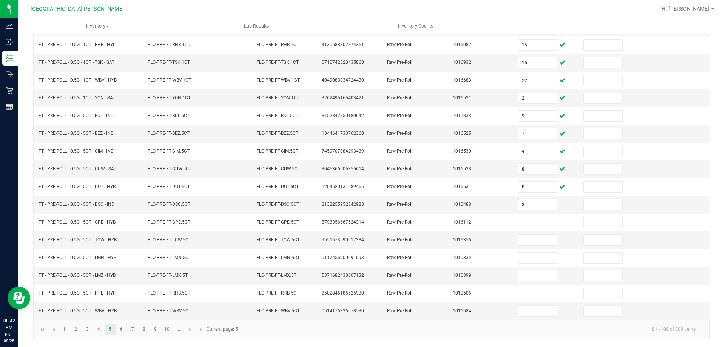
type input "3"
type input "11"
type input "12"
type input "9"
click at [533, 238] on input "12" at bounding box center [538, 240] width 39 height 11
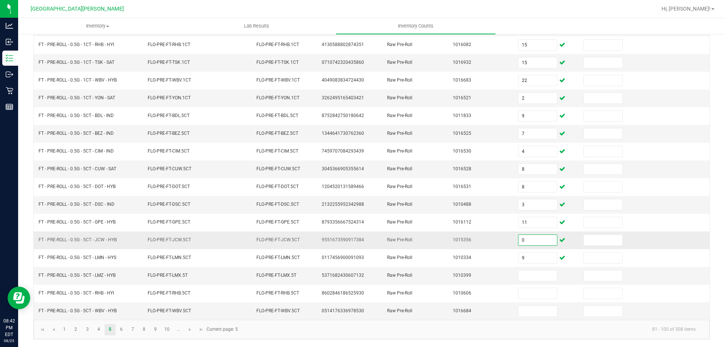
type input "0"
type input "12"
type input "2"
type input "9"
type input "8"
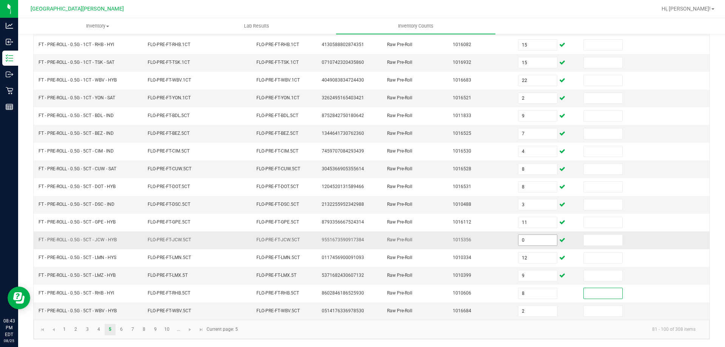
type input "2"
click at [123, 331] on link "6" at bounding box center [121, 329] width 11 height 11
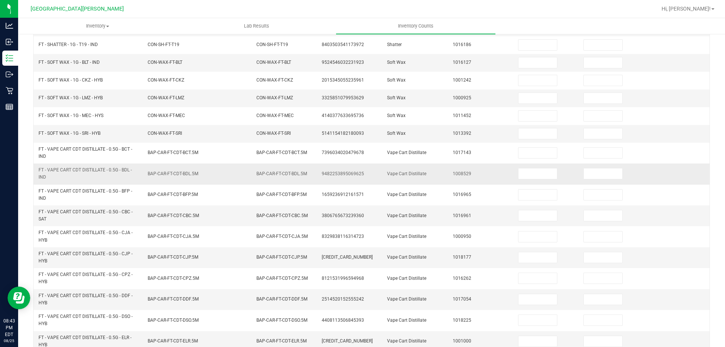
scroll to position [0, 0]
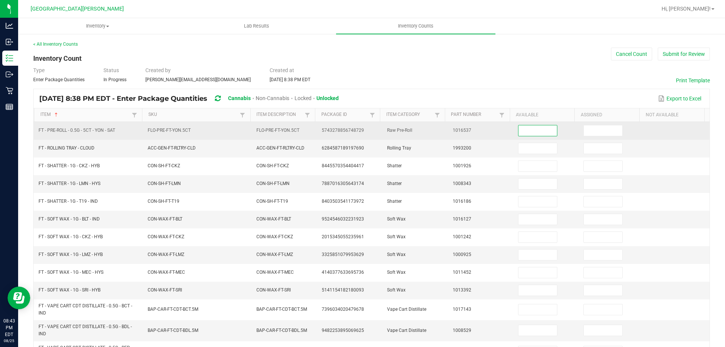
click at [534, 133] on input at bounding box center [538, 130] width 39 height 11
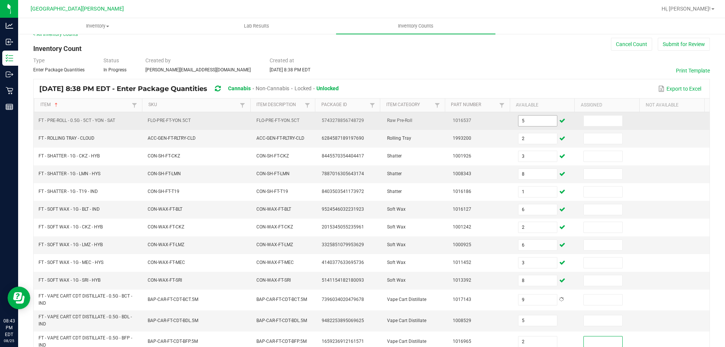
scroll to position [188, 0]
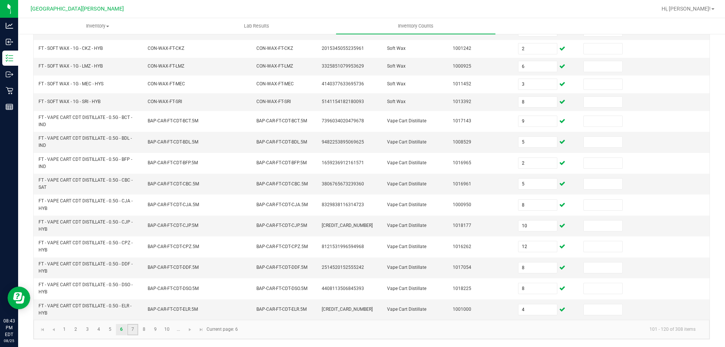
click at [136, 332] on link "7" at bounding box center [132, 329] width 11 height 11
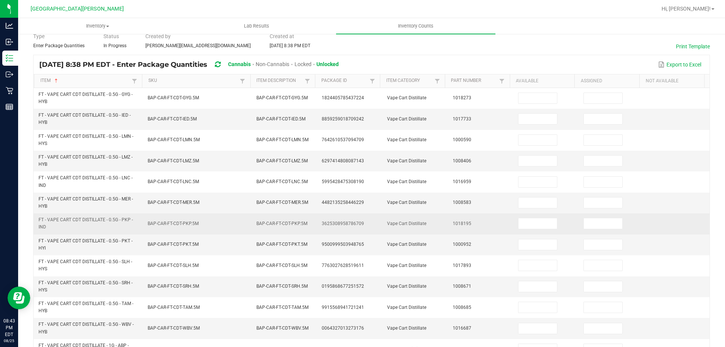
scroll to position [0, 0]
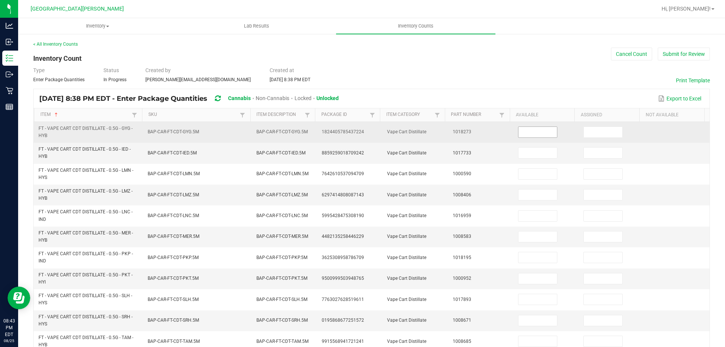
click at [539, 133] on input at bounding box center [538, 132] width 39 height 11
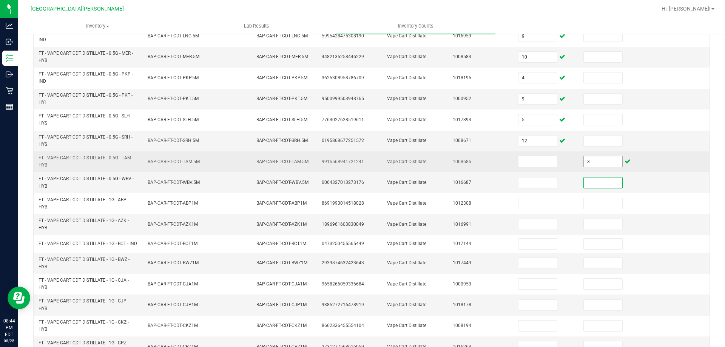
click at [599, 162] on input "3" at bounding box center [603, 161] width 39 height 11
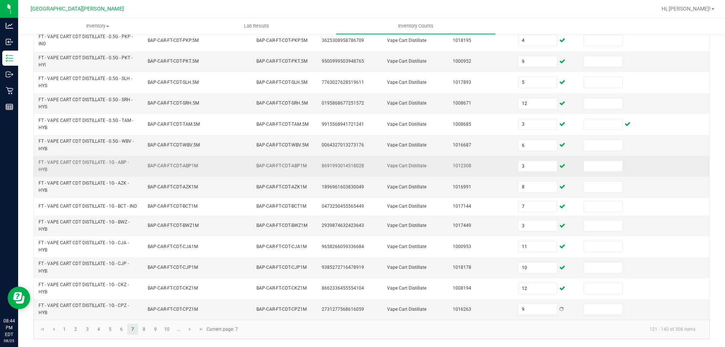
scroll to position [220, 0]
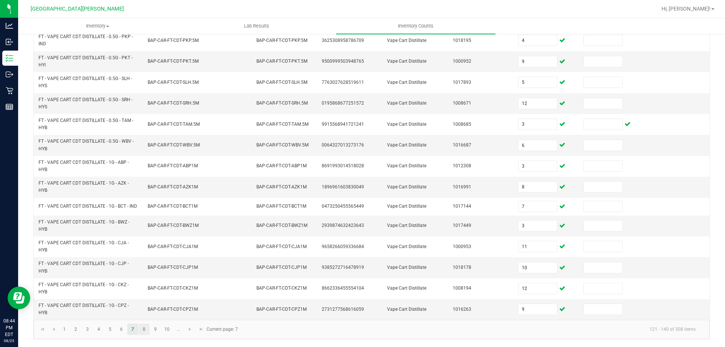
click at [145, 329] on link "8" at bounding box center [144, 329] width 11 height 11
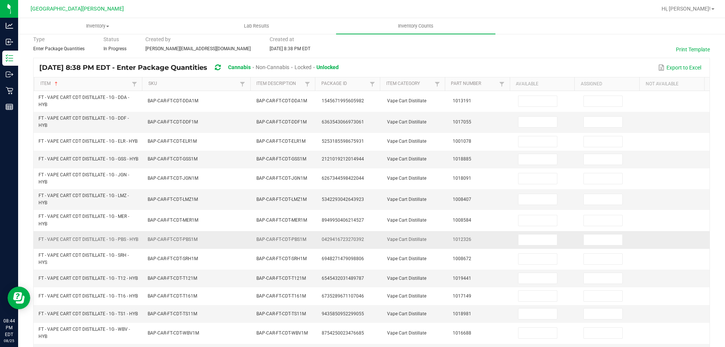
scroll to position [0, 0]
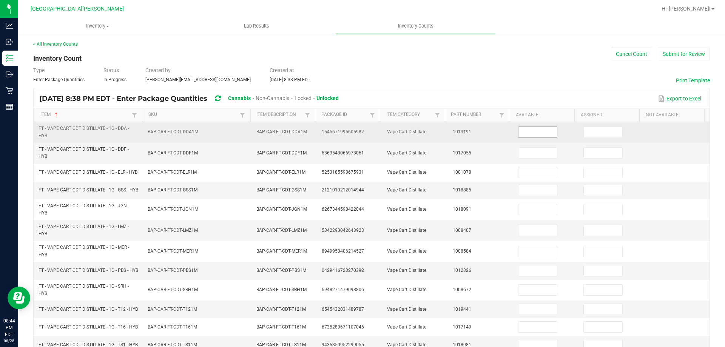
click at [528, 133] on input at bounding box center [538, 132] width 39 height 11
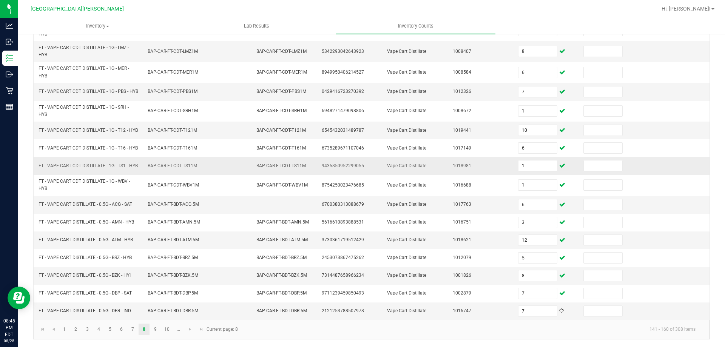
scroll to position [198, 0]
click at [156, 329] on link "9" at bounding box center [155, 329] width 11 height 11
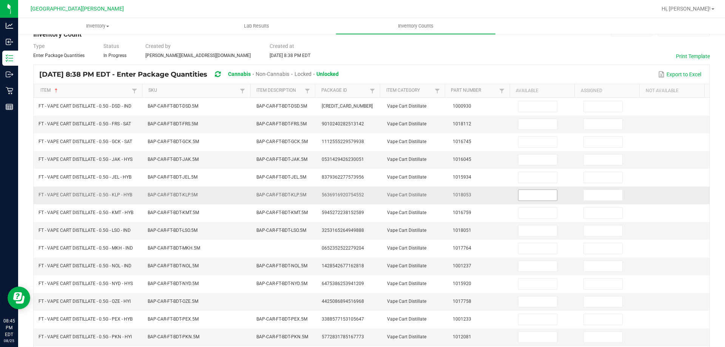
scroll to position [38, 0]
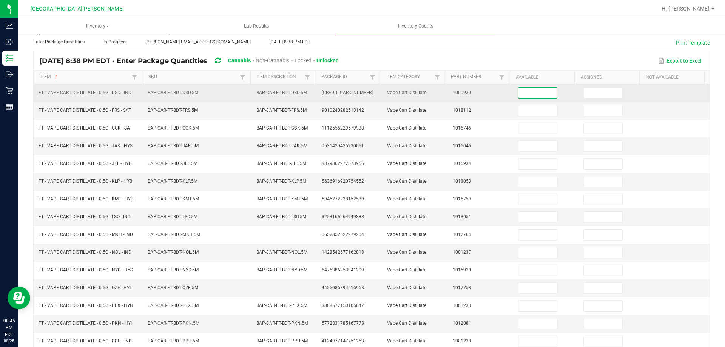
click at [527, 93] on input at bounding box center [538, 93] width 39 height 11
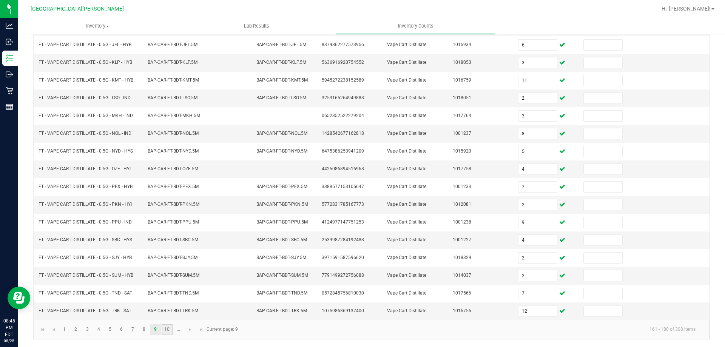
click at [170, 327] on link "10" at bounding box center [167, 329] width 11 height 11
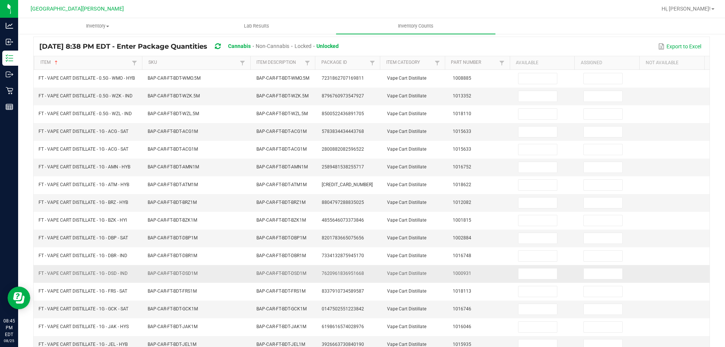
scroll to position [0, 0]
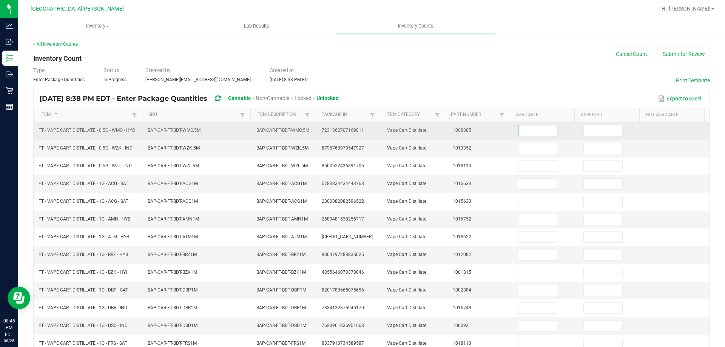
click at [522, 130] on input at bounding box center [538, 130] width 39 height 11
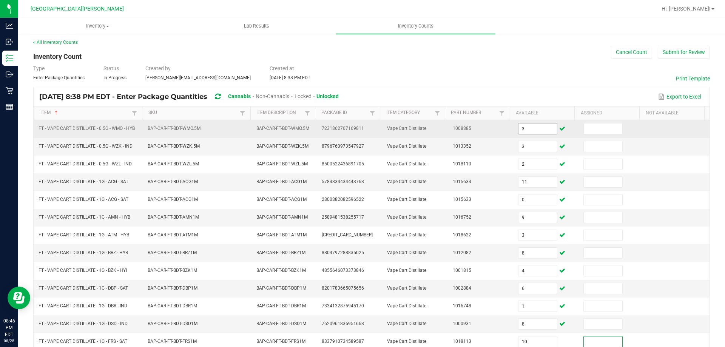
scroll to position [157, 0]
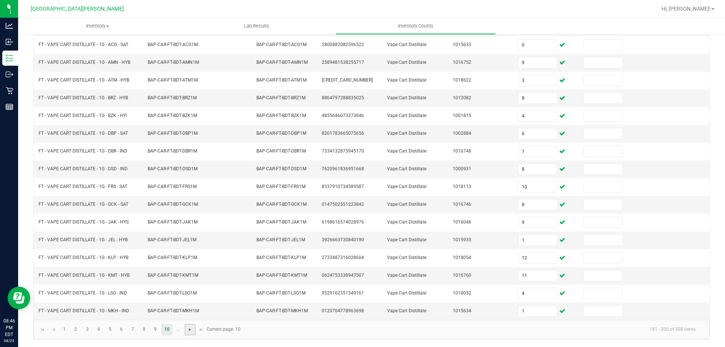
click at [188, 327] on span "Go to the next page" at bounding box center [190, 330] width 6 height 6
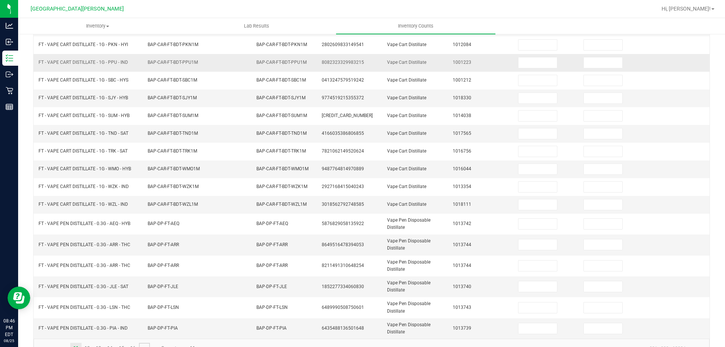
scroll to position [0, 0]
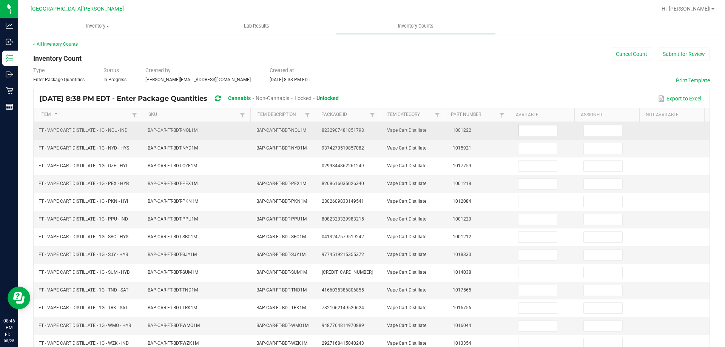
click at [541, 132] on input at bounding box center [538, 130] width 39 height 11
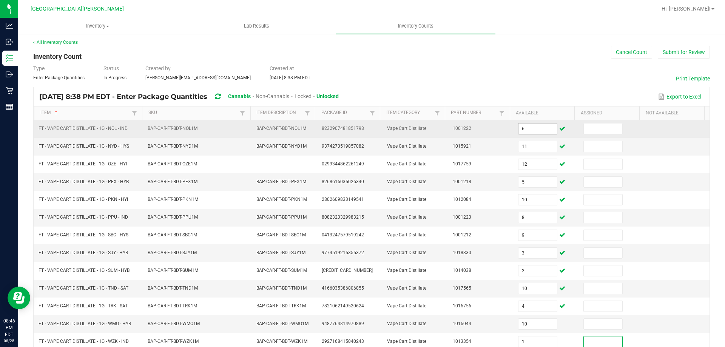
scroll to position [176, 0]
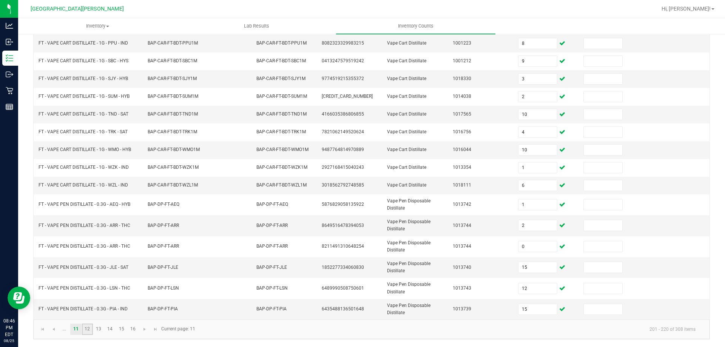
click at [87, 329] on link "12" at bounding box center [87, 329] width 11 height 11
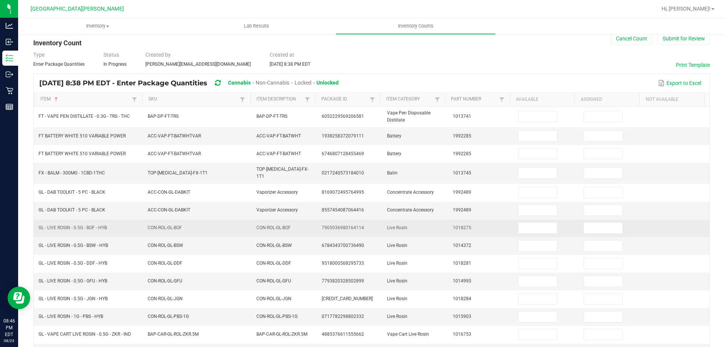
scroll to position [0, 0]
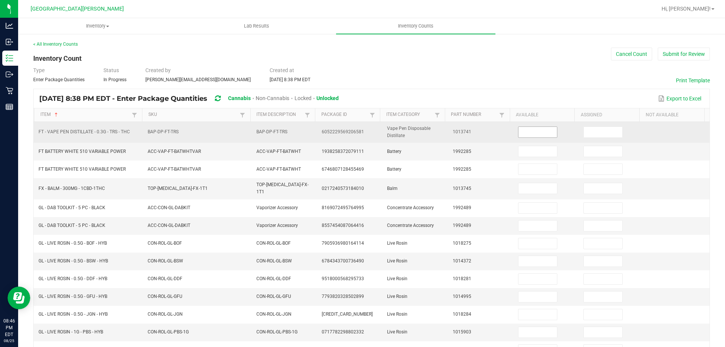
click at [533, 130] on input at bounding box center [538, 132] width 39 height 11
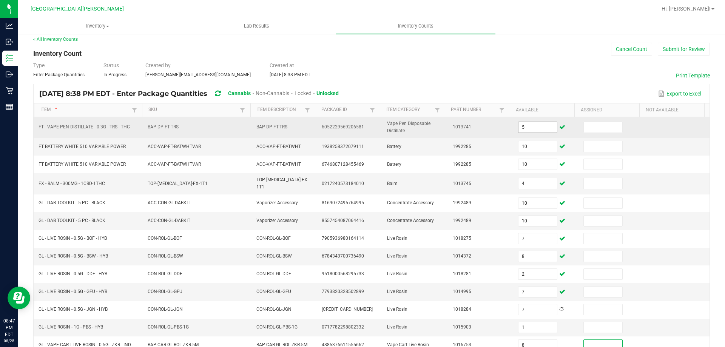
scroll to position [176, 0]
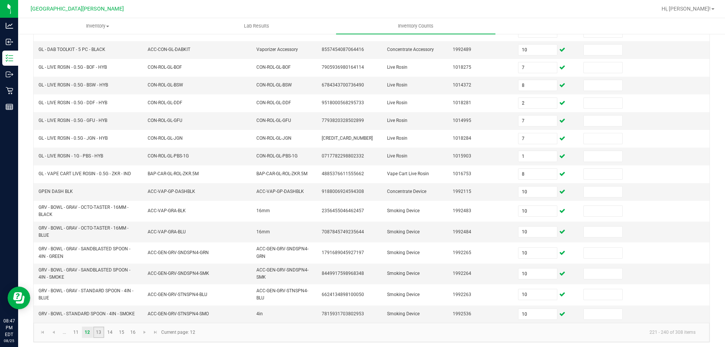
click at [100, 331] on link "13" at bounding box center [98, 332] width 11 height 11
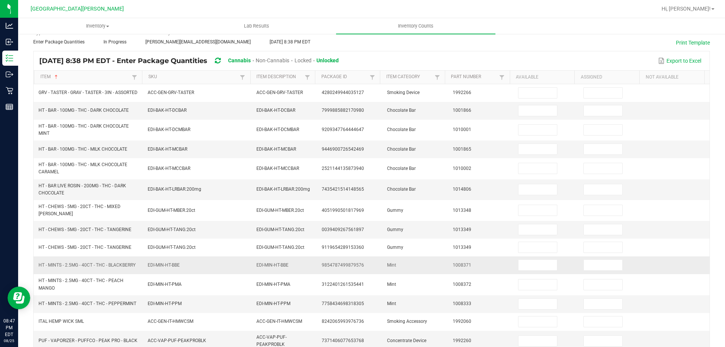
scroll to position [0, 0]
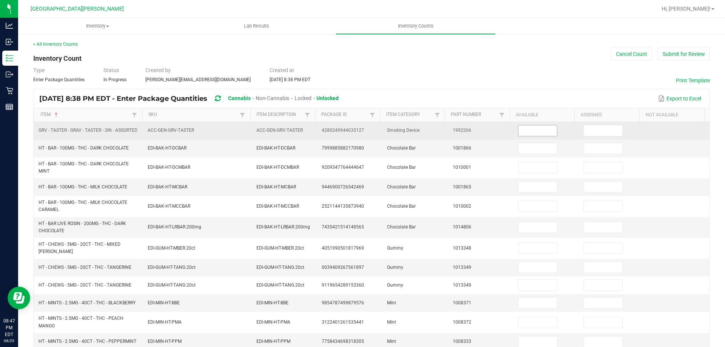
click at [530, 128] on input at bounding box center [538, 130] width 39 height 11
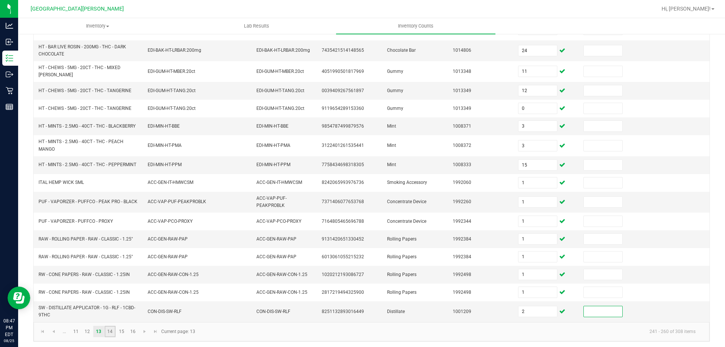
click at [111, 334] on link "14" at bounding box center [110, 331] width 11 height 11
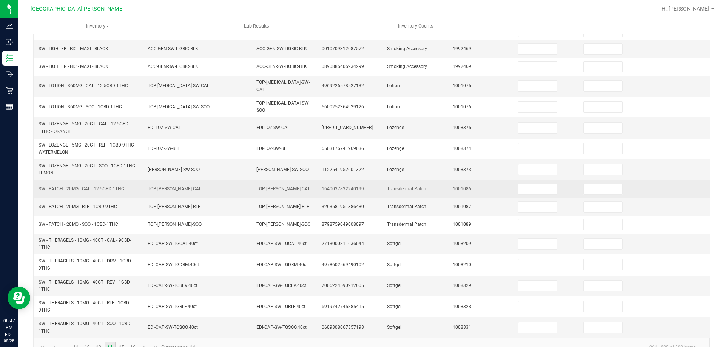
scroll to position [0, 0]
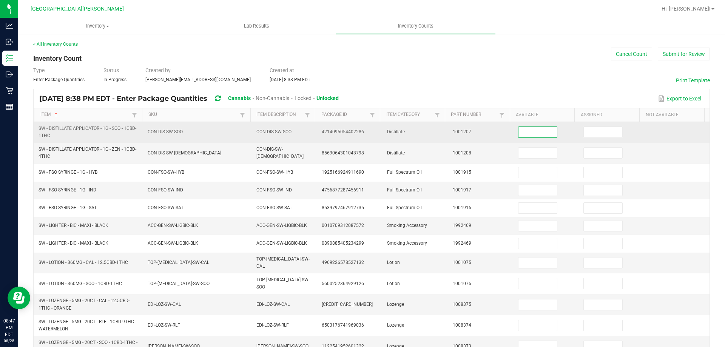
click at [535, 134] on input at bounding box center [538, 132] width 39 height 11
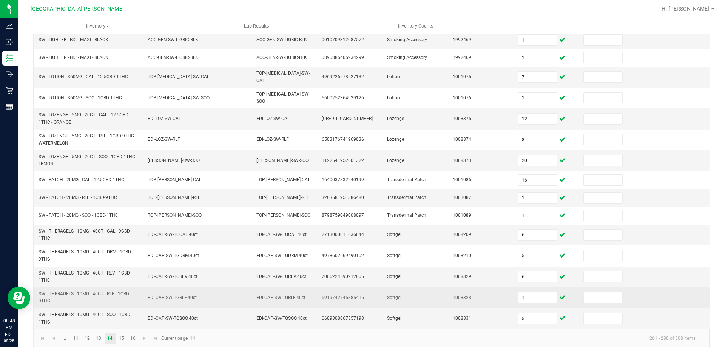
scroll to position [188, 0]
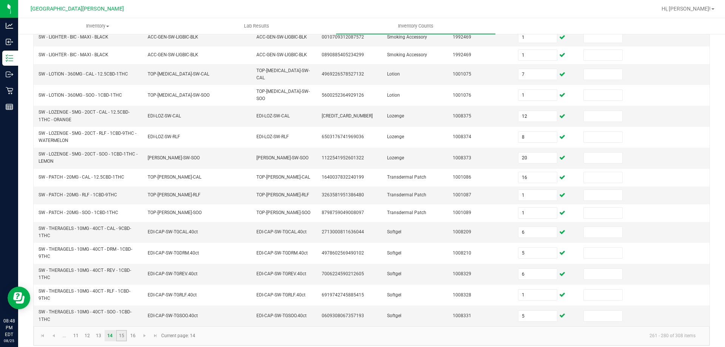
click at [122, 332] on link "15" at bounding box center [121, 335] width 11 height 11
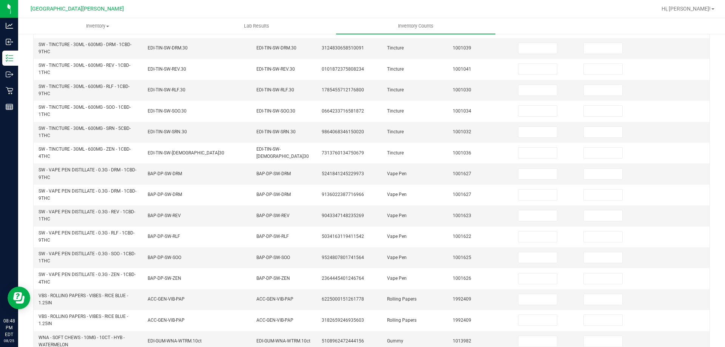
scroll to position [0, 0]
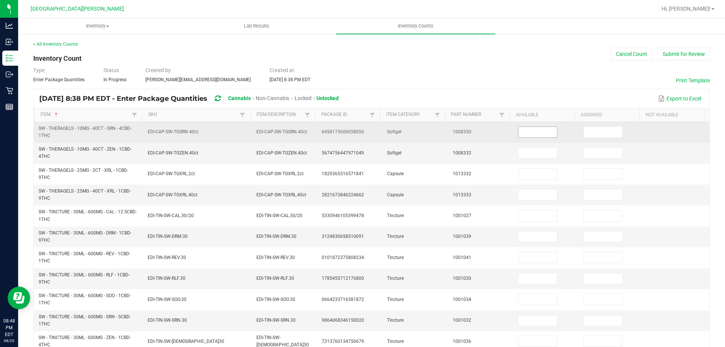
click at [525, 131] on input at bounding box center [538, 132] width 39 height 11
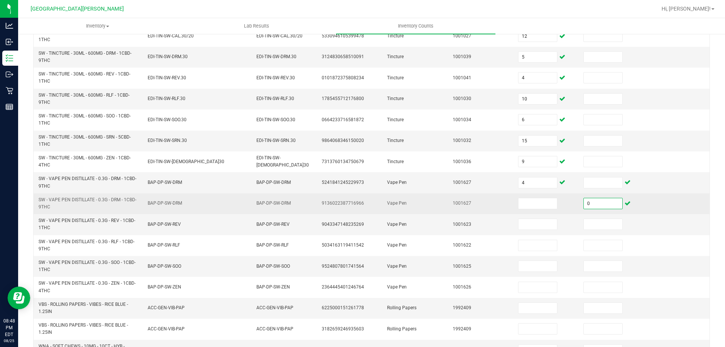
click at [602, 202] on input "0" at bounding box center [603, 203] width 39 height 11
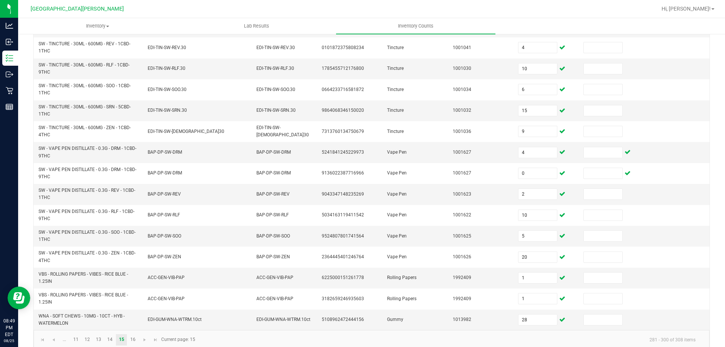
scroll to position [220, 0]
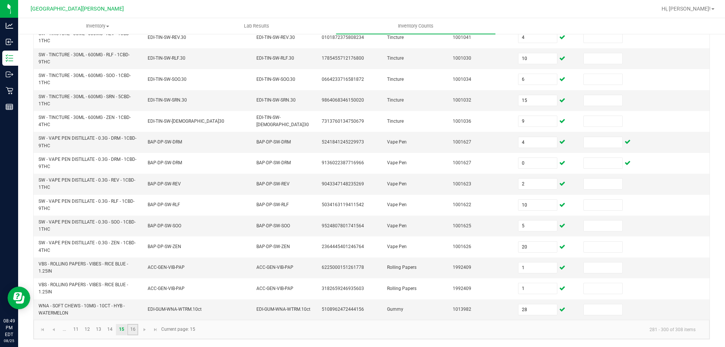
click at [131, 326] on link "16" at bounding box center [132, 329] width 11 height 11
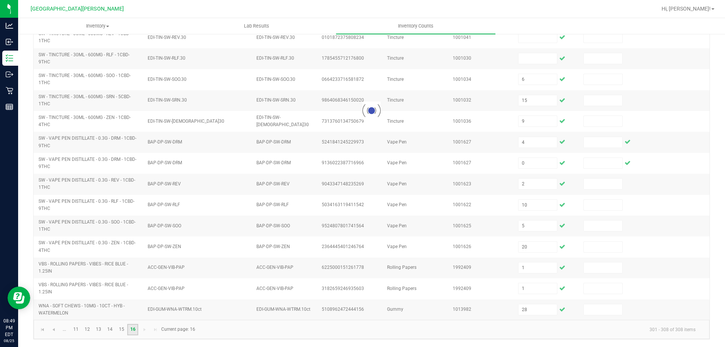
scroll to position [0, 0]
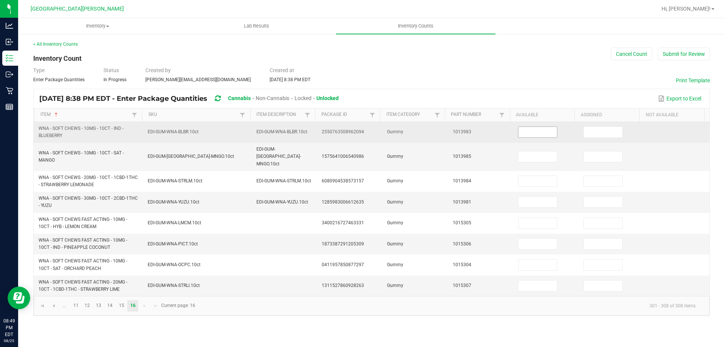
click at [538, 134] on input at bounding box center [538, 132] width 39 height 11
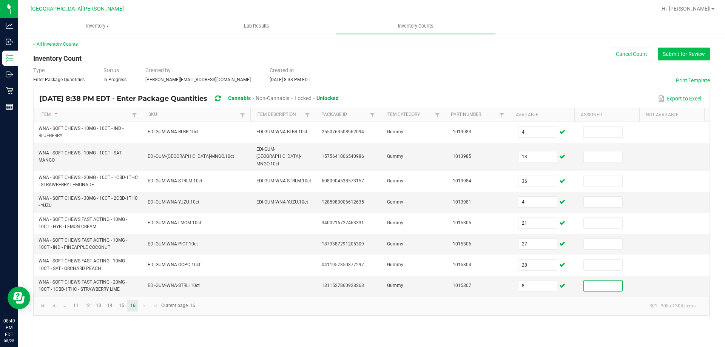
click at [690, 53] on button "Submit for Review" at bounding box center [684, 54] width 52 height 13
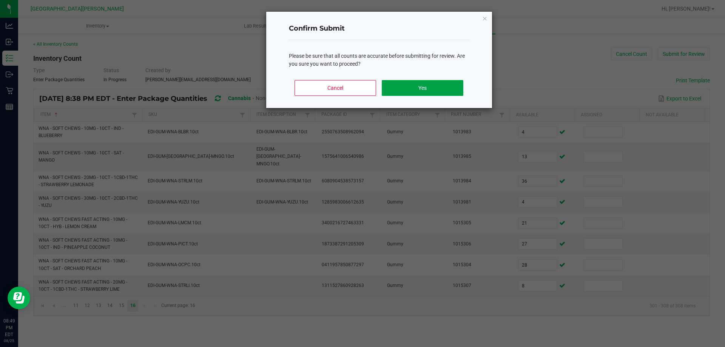
click at [398, 90] on button "Yes" at bounding box center [422, 88] width 81 height 16
